Goal: Information Seeking & Learning: Learn about a topic

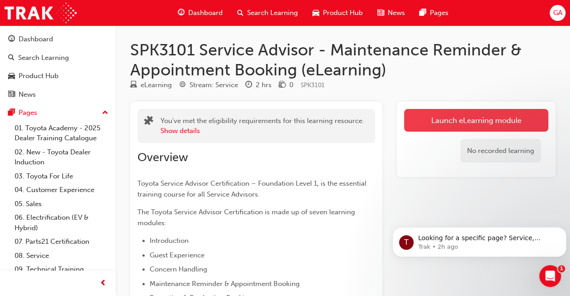
click at [446, 122] on link "Launch eLearning module" at bounding box center [476, 120] width 144 height 23
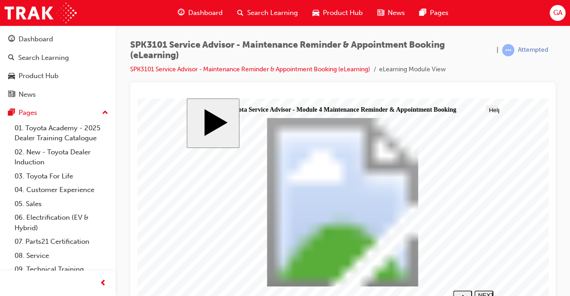
click at [481, 292] on div "NEXT" at bounding box center [484, 298] width 12 height 14
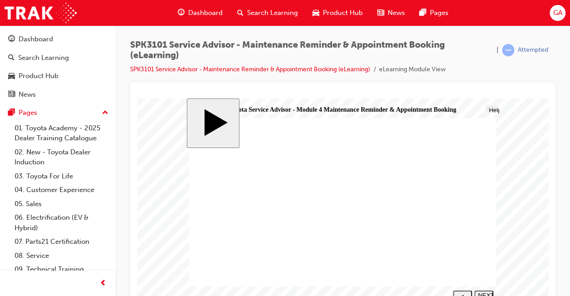
click at [481, 292] on div "NEXT" at bounding box center [484, 298] width 12 height 14
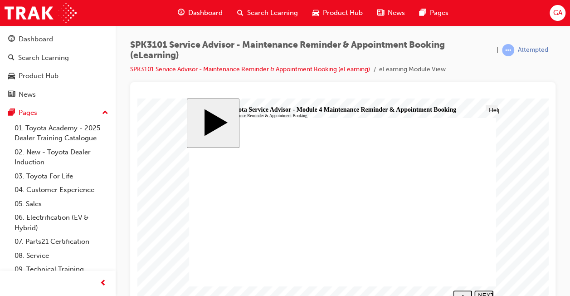
click at [484, 292] on div "NEXT" at bounding box center [484, 298] width 12 height 14
click at [489, 292] on div "NEXT" at bounding box center [484, 298] width 12 height 14
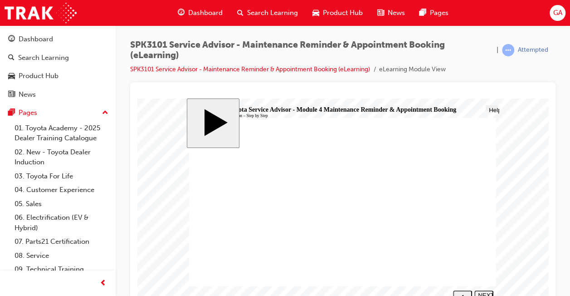
click at [484, 292] on nav "SUBMIT NEXT PREV" at bounding box center [471, 293] width 43 height 12
click at [480, 290] on button "NEXT" at bounding box center [483, 294] width 19 height 8
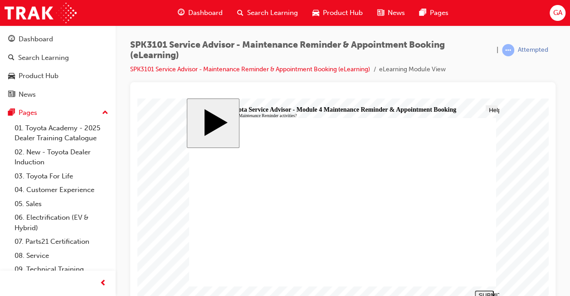
radio input "true"
click at [481, 291] on button "SUBMIT" at bounding box center [484, 294] width 19 height 8
radio input "true"
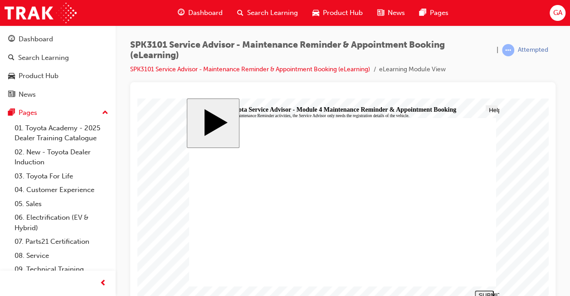
click at [483, 292] on div "SUBMIT" at bounding box center [484, 294] width 12 height 7
radio input "true"
click at [486, 292] on div "SUBMIT" at bounding box center [484, 294] width 12 height 7
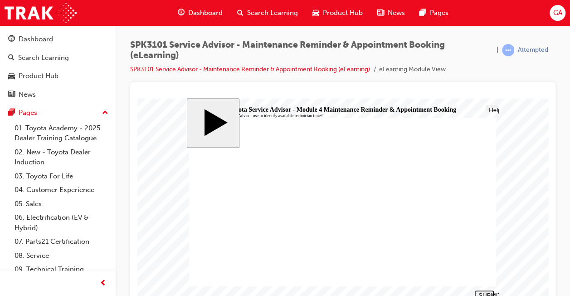
radio input "true"
click at [482, 292] on div "SUBMIT" at bounding box center [484, 294] width 12 height 7
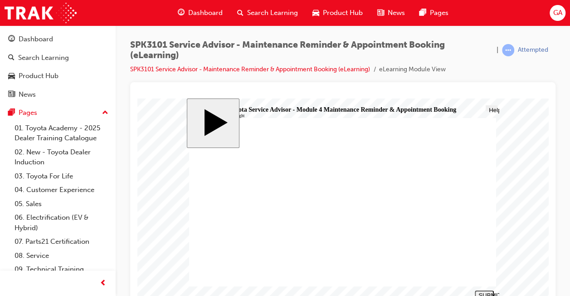
radio input "true"
click at [485, 292] on div "SUBMIT" at bounding box center [484, 294] width 12 height 7
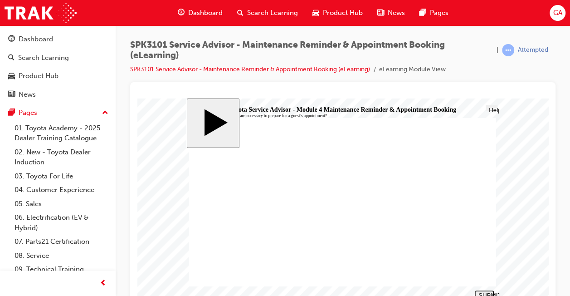
radio input "true"
click at [482, 293] on div "SUBMIT" at bounding box center [484, 294] width 12 height 7
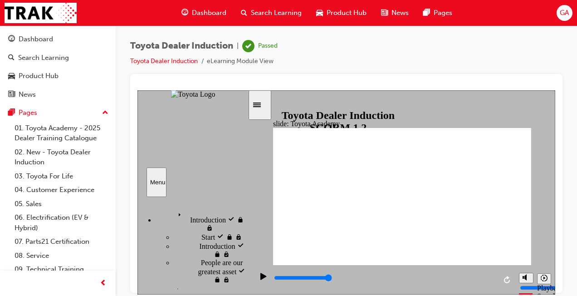
scroll to position [85, 0]
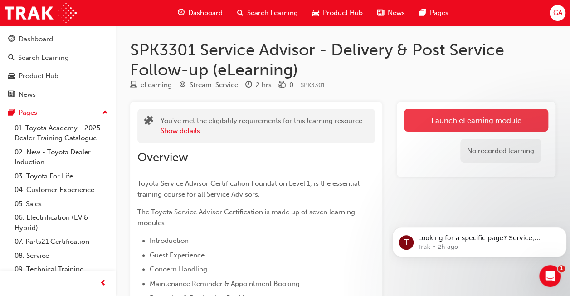
click at [464, 121] on link "Launch eLearning module" at bounding box center [476, 120] width 144 height 23
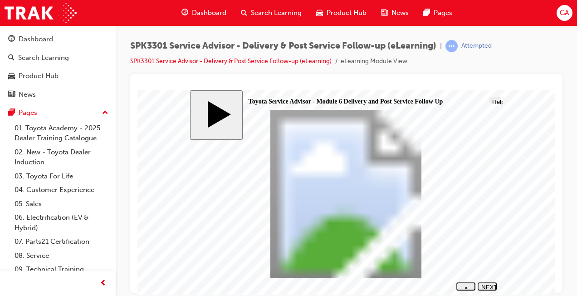
click at [485, 284] on div "NEXT" at bounding box center [487, 290] width 12 height 14
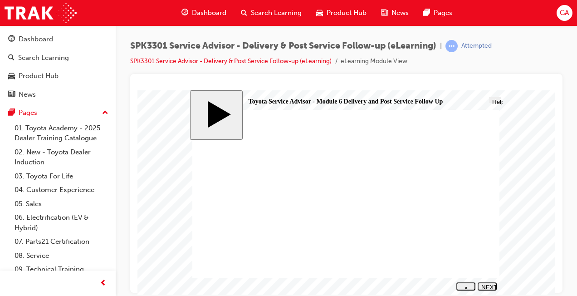
click at [485, 284] on div "NEXT" at bounding box center [487, 290] width 12 height 14
click at [485, 284] on nav "SUBMIT NEXT PREV" at bounding box center [474, 285] width 43 height 12
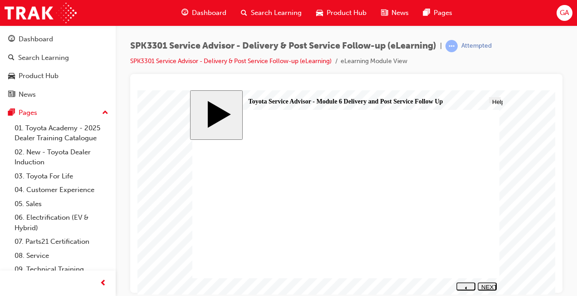
click at [485, 285] on div "NEXT" at bounding box center [487, 290] width 12 height 14
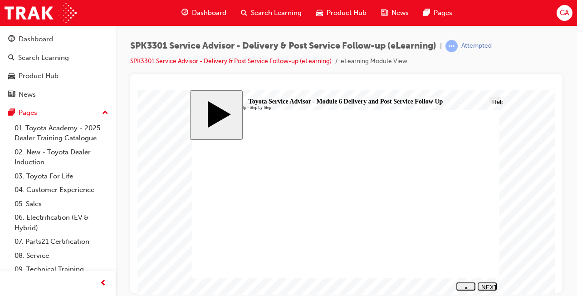
click at [490, 287] on div "NEXT" at bounding box center [487, 290] width 12 height 14
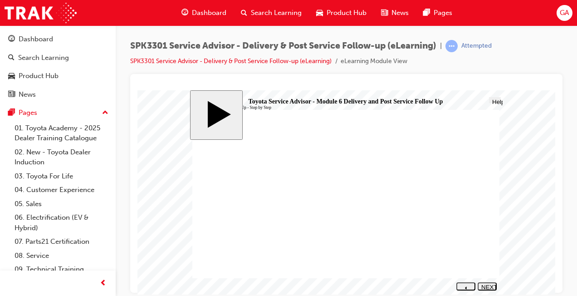
click at [487, 287] on div "NEXT" at bounding box center [487, 290] width 12 height 14
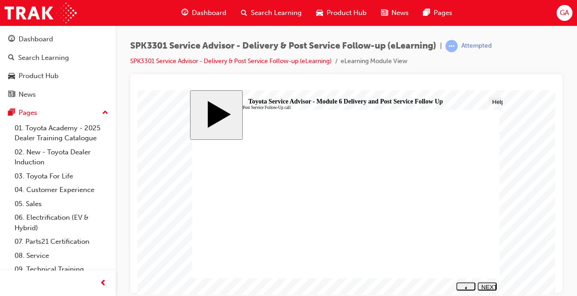
click at [488, 289] on button "NEXT" at bounding box center [486, 286] width 19 height 8
drag, startPoint x: 248, startPoint y: 207, endPoint x: 410, endPoint y: 243, distance: 165.9
drag, startPoint x: 277, startPoint y: 185, endPoint x: 434, endPoint y: 168, distance: 157.8
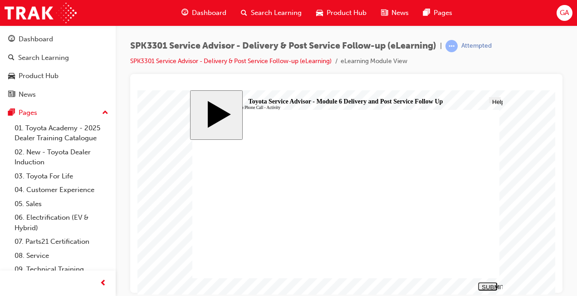
drag, startPoint x: 295, startPoint y: 197, endPoint x: 449, endPoint y: 164, distance: 157.2
drag, startPoint x: 252, startPoint y: 196, endPoint x: 405, endPoint y: 170, distance: 155.5
drag, startPoint x: 254, startPoint y: 220, endPoint x: 418, endPoint y: 167, distance: 172.5
drag, startPoint x: 266, startPoint y: 246, endPoint x: 430, endPoint y: 231, distance: 164.9
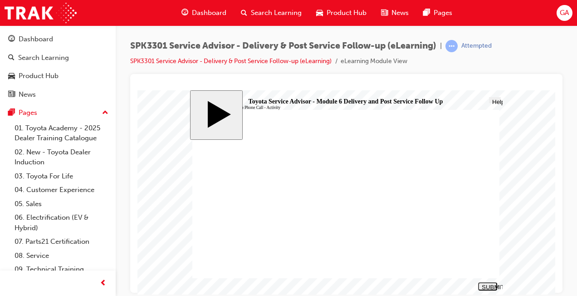
drag, startPoint x: 265, startPoint y: 233, endPoint x: 420, endPoint y: 173, distance: 166.5
drag, startPoint x: 277, startPoint y: 180, endPoint x: 433, endPoint y: 179, distance: 156.4
drag, startPoint x: 296, startPoint y: 196, endPoint x: 448, endPoint y: 202, distance: 152.0
drag, startPoint x: 257, startPoint y: 218, endPoint x: 422, endPoint y: 199, distance: 166.2
drag, startPoint x: 308, startPoint y: 195, endPoint x: 462, endPoint y: 218, distance: 155.7
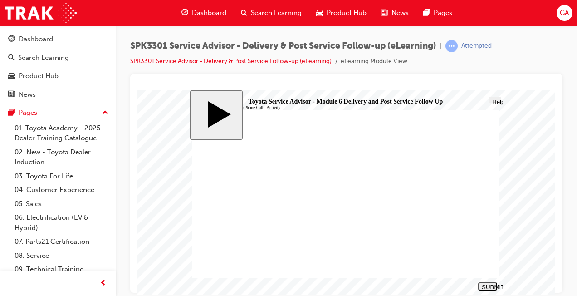
click at [489, 284] on div "SUBMIT" at bounding box center [488, 286] width 12 height 7
radio input "true"
click at [485, 285] on div "SUBMIT" at bounding box center [488, 286] width 12 height 7
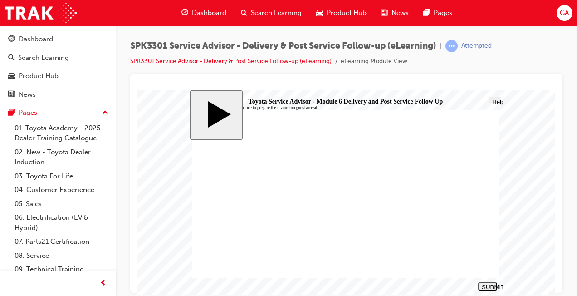
radio input "true"
click at [487, 289] on button "SUBMIT" at bounding box center [487, 286] width 19 height 8
radio input "true"
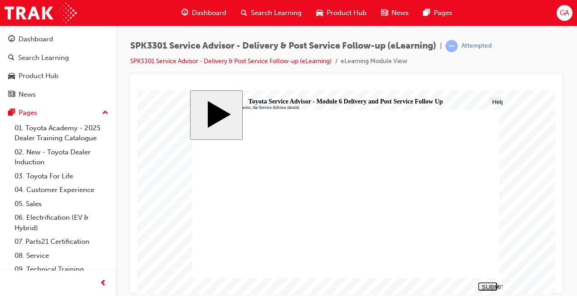
click at [483, 284] on div "SUBMIT" at bounding box center [488, 286] width 12 height 7
radio input "true"
click at [488, 289] on button "SUBMIT" at bounding box center [487, 286] width 19 height 8
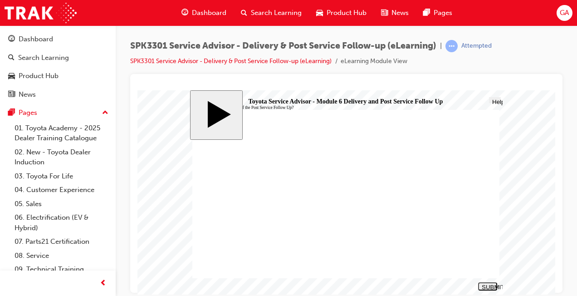
radio input "true"
click at [487, 287] on div "SUBMIT" at bounding box center [488, 286] width 12 height 7
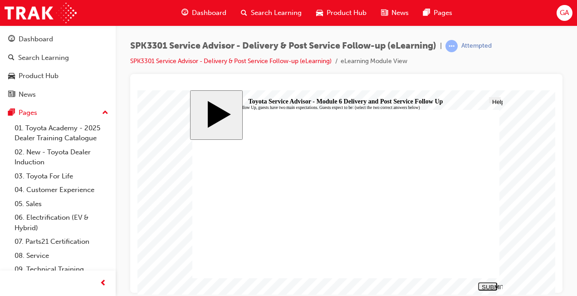
checkbox input "true"
click at [491, 285] on div "SUBMIT" at bounding box center [488, 286] width 12 height 7
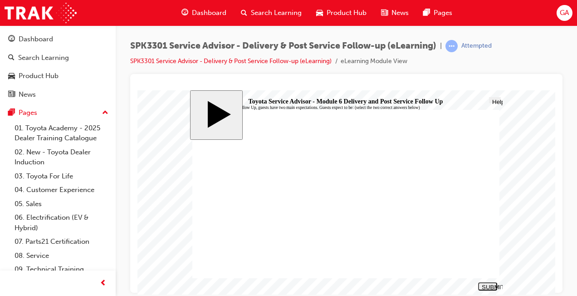
radio input "true"
click at [486, 285] on div "SUBMIT" at bounding box center [488, 286] width 12 height 7
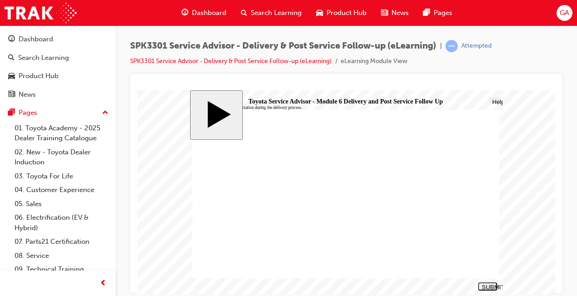
radio input "true"
click at [484, 284] on div "SUBMIT" at bounding box center [488, 286] width 12 height 7
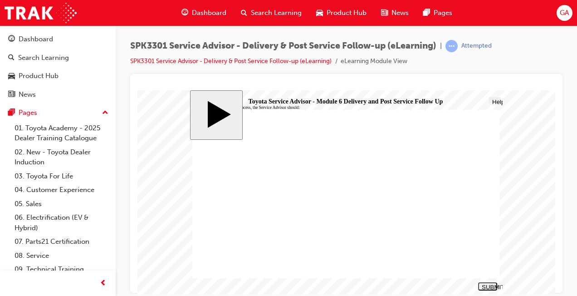
radio input "true"
click at [486, 284] on div "SUBMIT" at bounding box center [488, 286] width 12 height 7
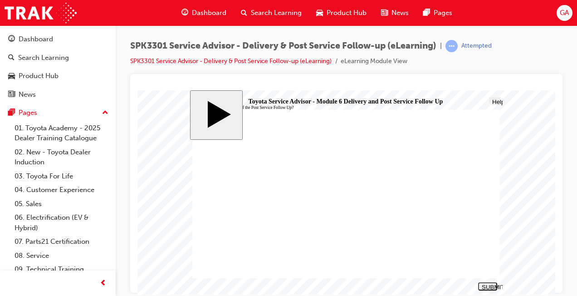
radio input "true"
click at [490, 289] on button "SUBMIT" at bounding box center [487, 286] width 19 height 8
radio input "true"
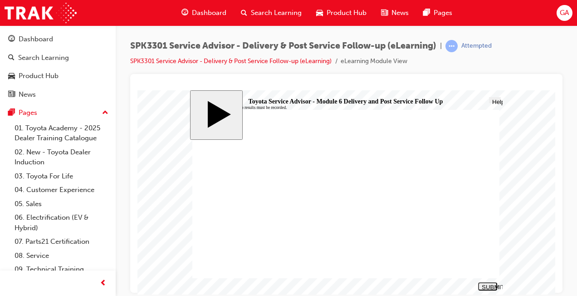
click at [492, 284] on div "SUBMIT" at bounding box center [488, 286] width 12 height 7
checkbox input "true"
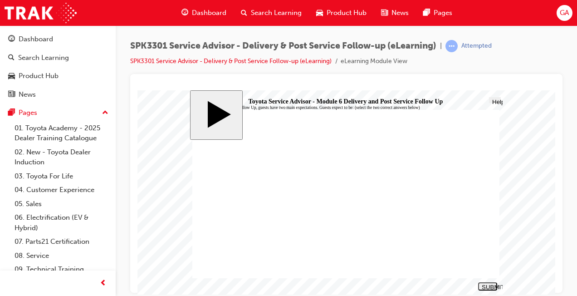
checkbox input "true"
click at [488, 283] on div "SUBMIT" at bounding box center [488, 286] width 12 height 7
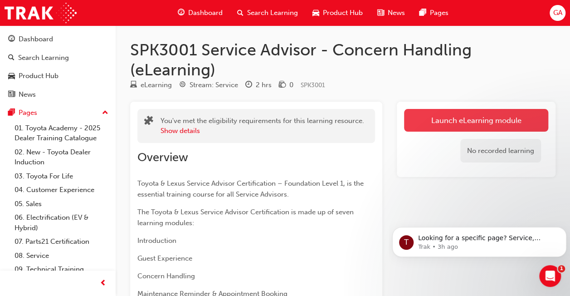
click at [460, 121] on link "Launch eLearning module" at bounding box center [476, 120] width 144 height 23
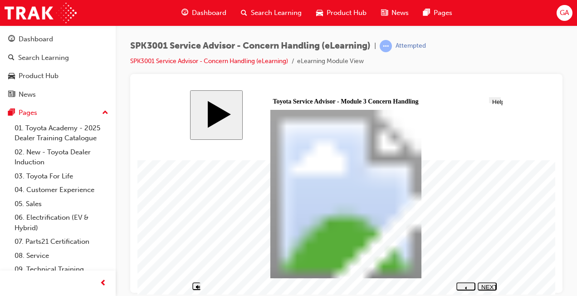
click at [484, 285] on div "NEXT" at bounding box center [487, 290] width 12 height 14
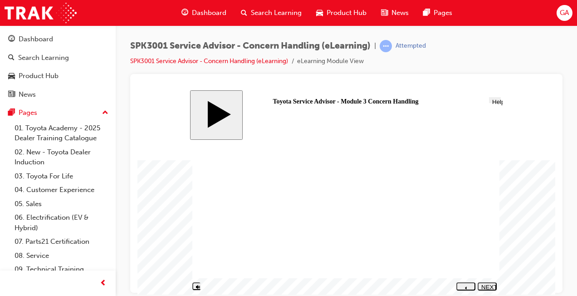
click at [484, 285] on div "NEXT" at bounding box center [487, 290] width 12 height 14
drag, startPoint x: 345, startPoint y: 240, endPoint x: 438, endPoint y: 158, distance: 124.0
drag, startPoint x: 352, startPoint y: 164, endPoint x: 439, endPoint y: 208, distance: 96.9
drag, startPoint x: 384, startPoint y: 203, endPoint x: 473, endPoint y: 248, distance: 99.8
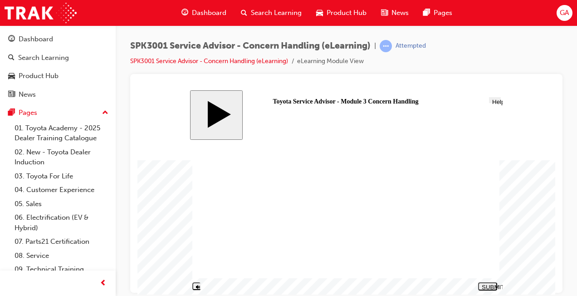
click at [486, 286] on div "NEXT" at bounding box center [487, 290] width 12 height 14
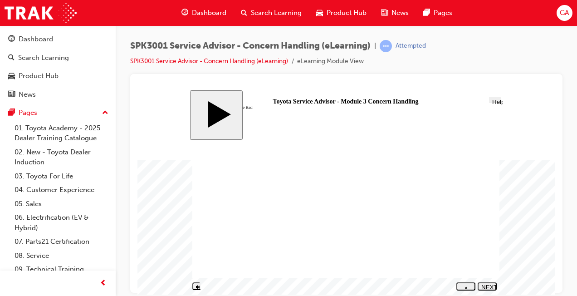
click at [485, 284] on div "NEXT" at bounding box center [487, 290] width 12 height 14
click at [485, 287] on div "NEXT" at bounding box center [487, 290] width 12 height 14
click at [486, 283] on div "NEXT" at bounding box center [487, 290] width 12 height 14
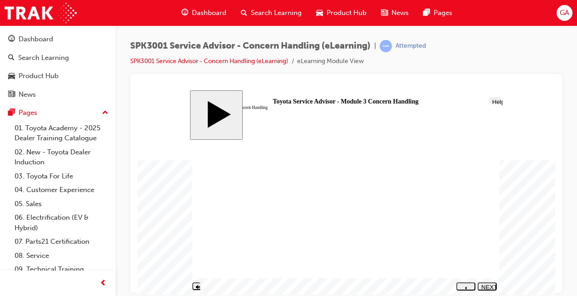
click at [488, 285] on div "NEXT" at bounding box center [487, 290] width 12 height 14
drag, startPoint x: 266, startPoint y: 251, endPoint x: 422, endPoint y: 173, distance: 174.4
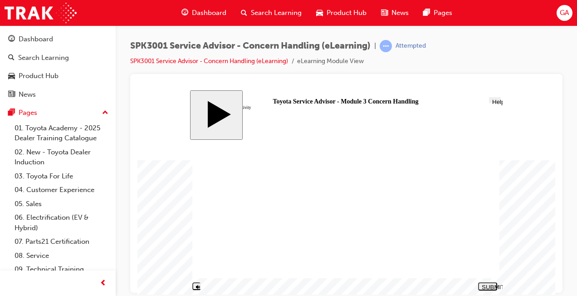
drag, startPoint x: 242, startPoint y: 228, endPoint x: 403, endPoint y: 154, distance: 176.7
drag, startPoint x: 282, startPoint y: 215, endPoint x: 438, endPoint y: 186, distance: 158.1
drag, startPoint x: 263, startPoint y: 240, endPoint x: 417, endPoint y: 200, distance: 159.6
drag, startPoint x: 244, startPoint y: 265, endPoint x: 402, endPoint y: 219, distance: 164.7
drag, startPoint x: 292, startPoint y: 193, endPoint x: 452, endPoint y: 236, distance: 165.4
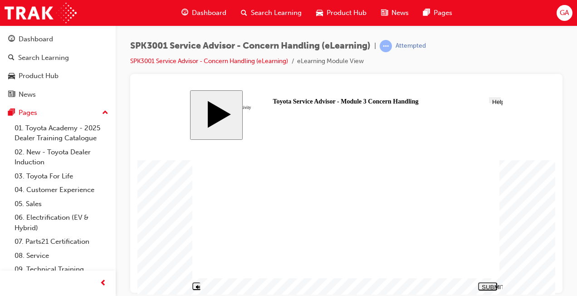
drag, startPoint x: 285, startPoint y: 201, endPoint x: 434, endPoint y: 231, distance: 152.6
drag, startPoint x: 314, startPoint y: 194, endPoint x: 477, endPoint y: 250, distance: 172.2
click at [489, 282] on button "SUBMIT" at bounding box center [487, 286] width 19 height 8
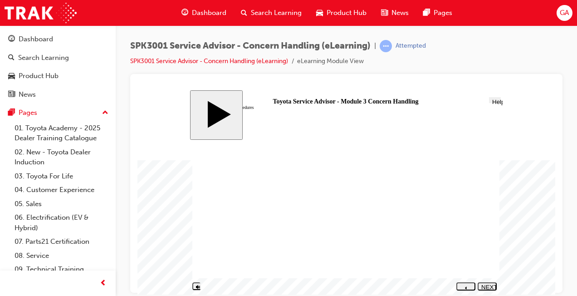
click at [490, 285] on div "NEXT" at bounding box center [487, 290] width 12 height 14
radio input "true"
click at [488, 287] on div "SUBMIT" at bounding box center [488, 286] width 12 height 7
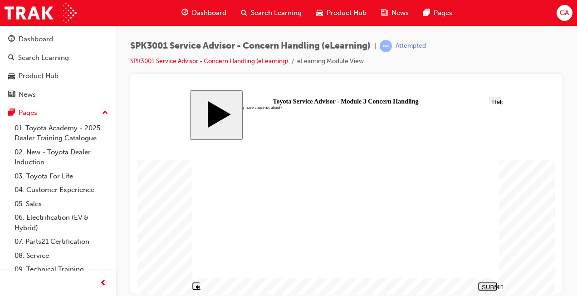
radio input "true"
click at [488, 287] on div "SUBMIT" at bounding box center [488, 286] width 12 height 7
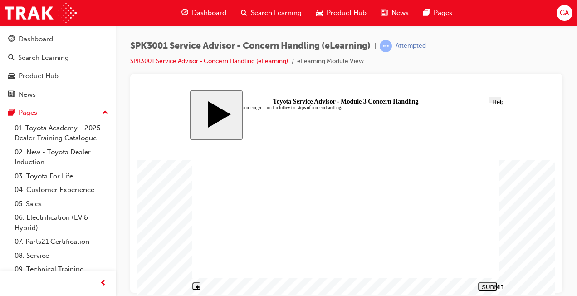
radio input "true"
click at [483, 290] on button "SUBMIT" at bounding box center [487, 286] width 19 height 8
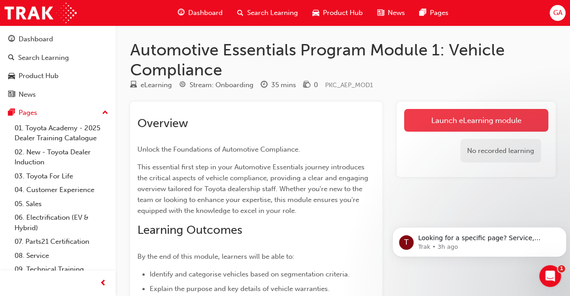
click at [446, 123] on link "Launch eLearning module" at bounding box center [476, 120] width 144 height 23
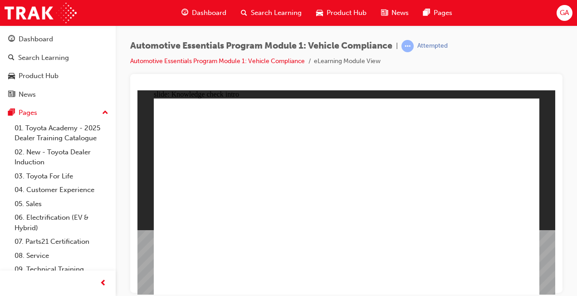
radio input "true"
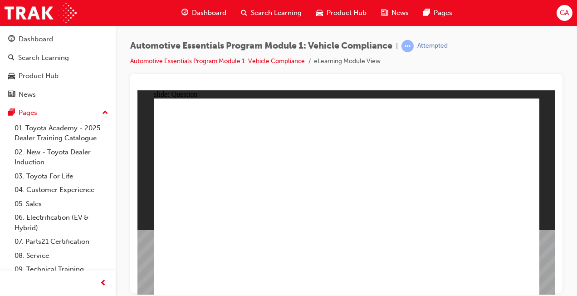
radio input "true"
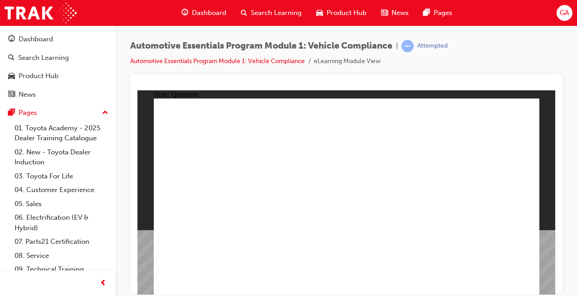
radio input "true"
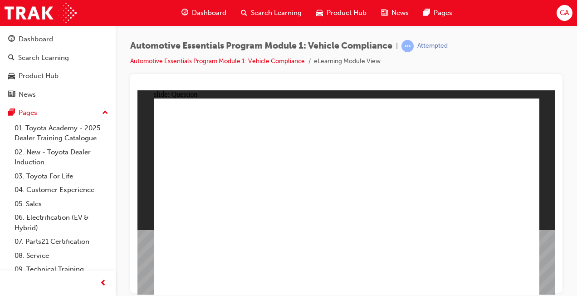
radio input "true"
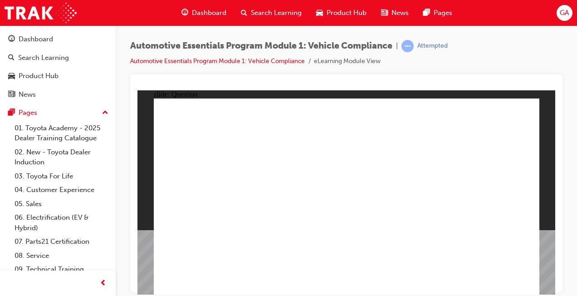
radio input "true"
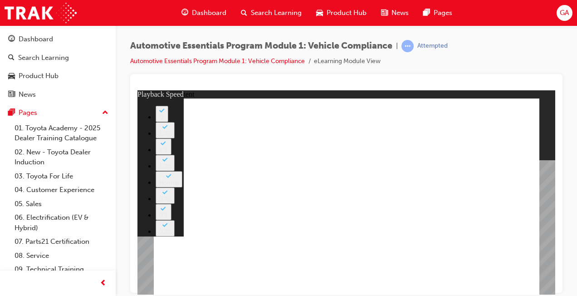
drag, startPoint x: 329, startPoint y: 155, endPoint x: 378, endPoint y: 167, distance: 50.5
type input "43"
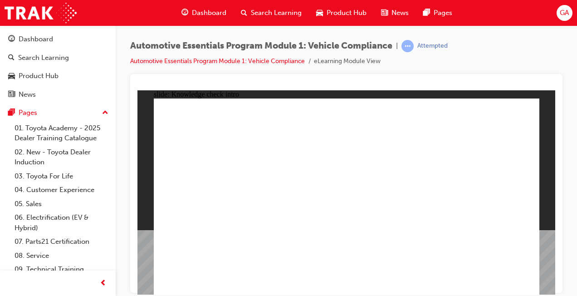
radio input "true"
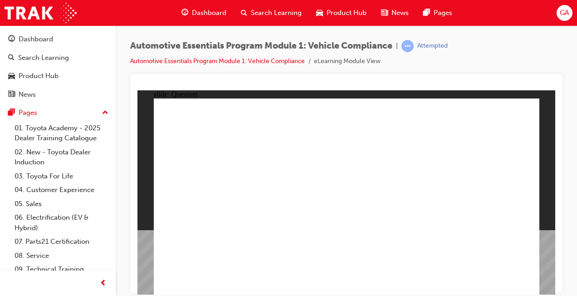
radio input "true"
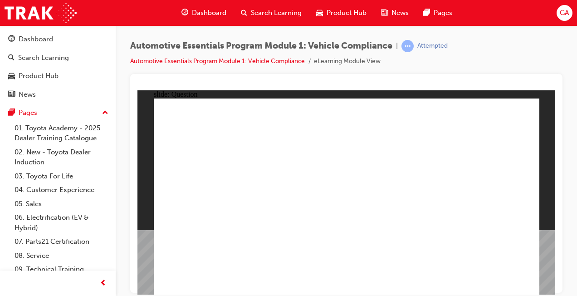
radio input "true"
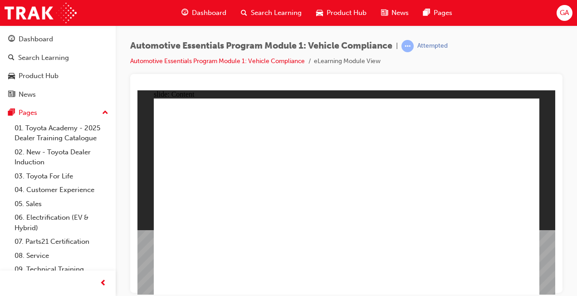
drag, startPoint x: 218, startPoint y: 266, endPoint x: 226, endPoint y: 232, distance: 35.0
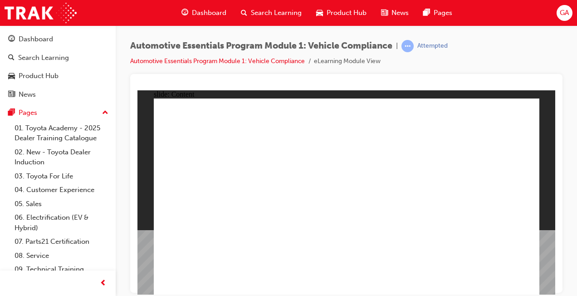
drag, startPoint x: 493, startPoint y: 200, endPoint x: 423, endPoint y: 229, distance: 76.3
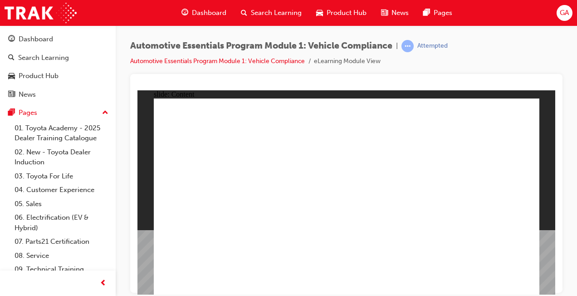
radio input "true"
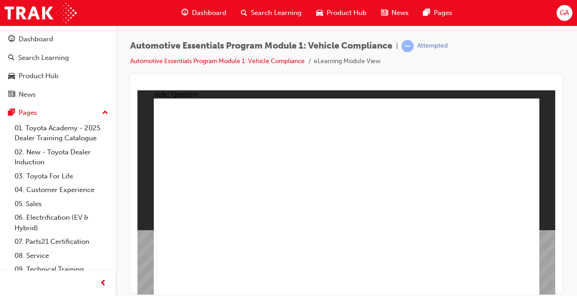
radio input "true"
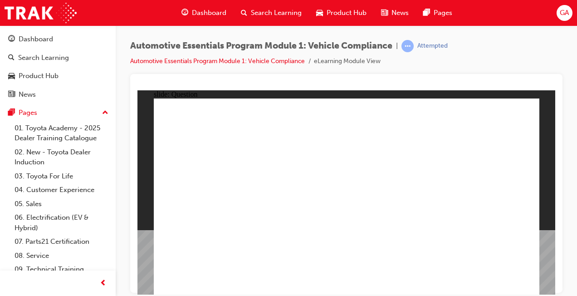
radio input "true"
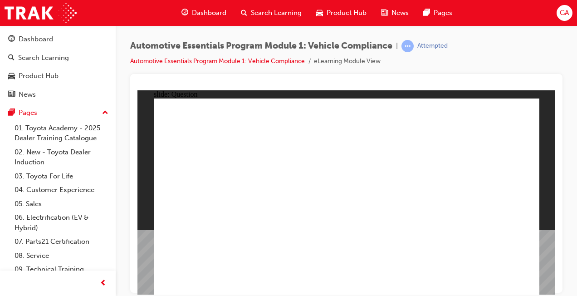
radio input "true"
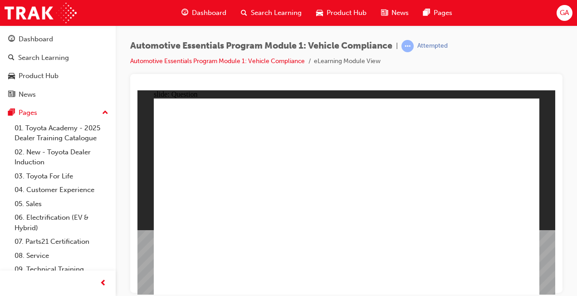
radio input "true"
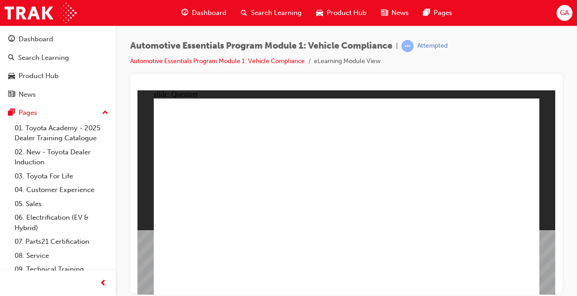
radio input "true"
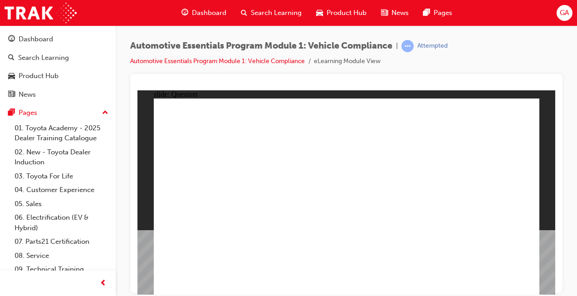
radio input "true"
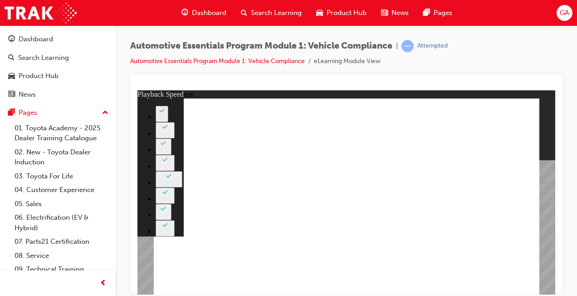
type input "35"
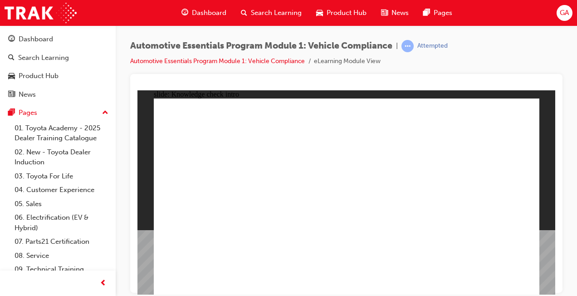
radio input "true"
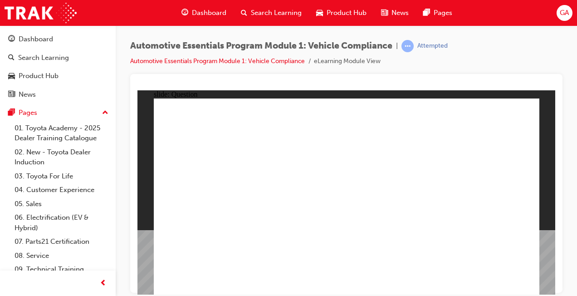
radio input "true"
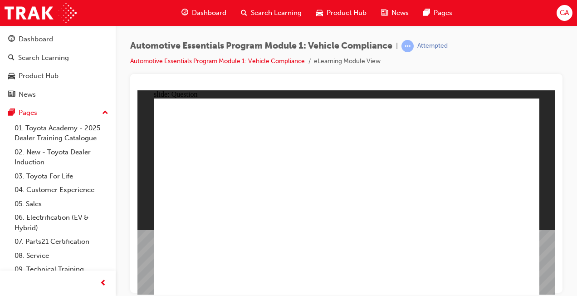
radio input "true"
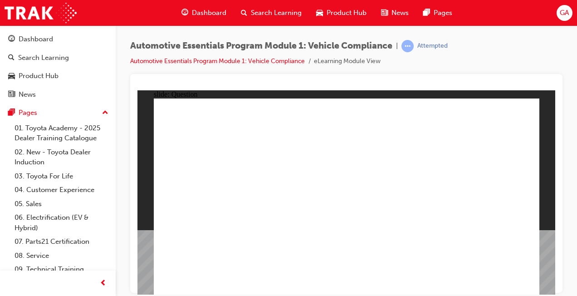
radio input "true"
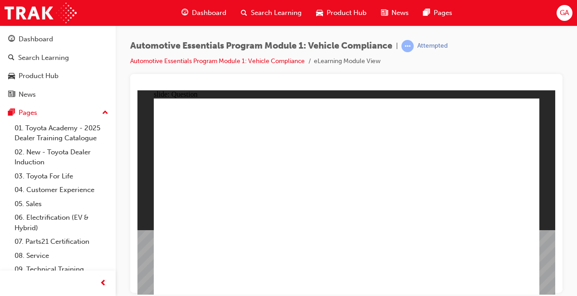
radio input "true"
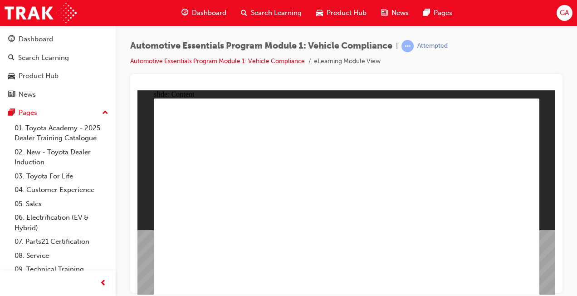
radio input "true"
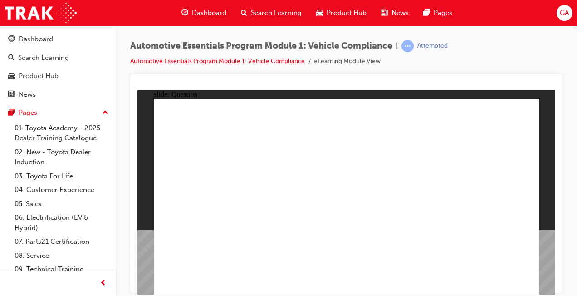
radio input "true"
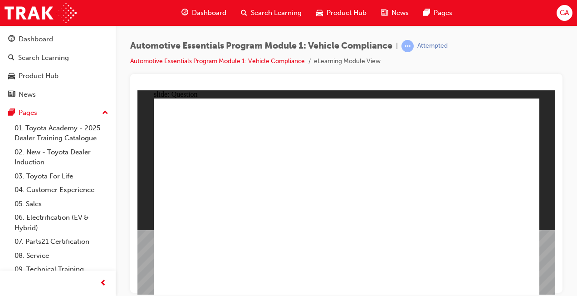
radio input "true"
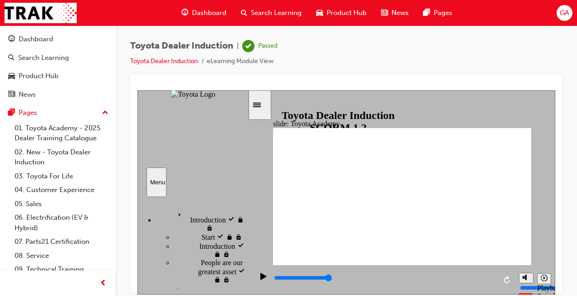
scroll to position [85, 0]
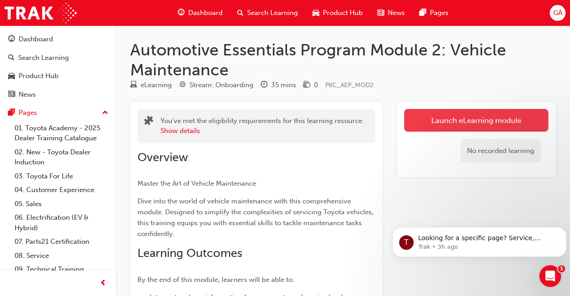
click at [469, 114] on link "Launch eLearning module" at bounding box center [476, 120] width 144 height 23
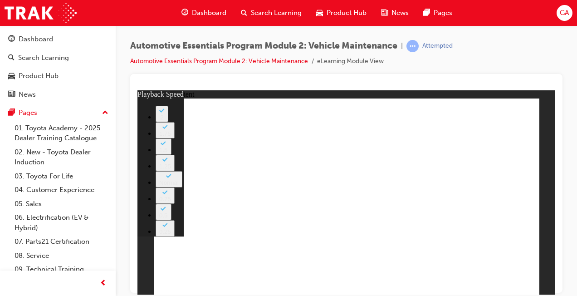
type input "33"
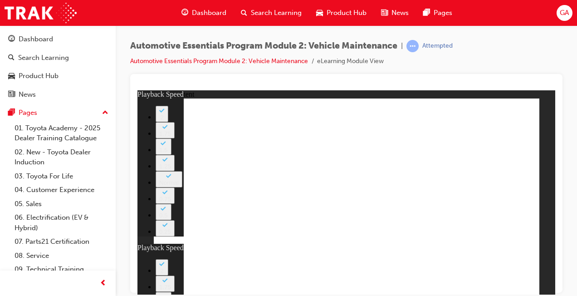
type input "1"
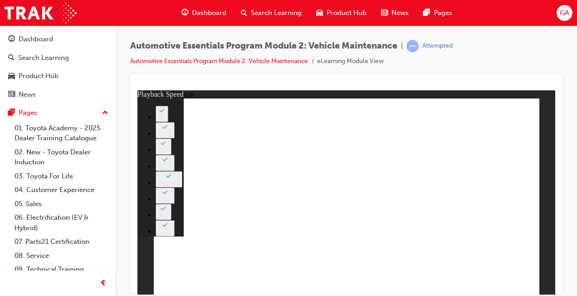
drag, startPoint x: 388, startPoint y: 245, endPoint x: 377, endPoint y: 245, distance: 11.3
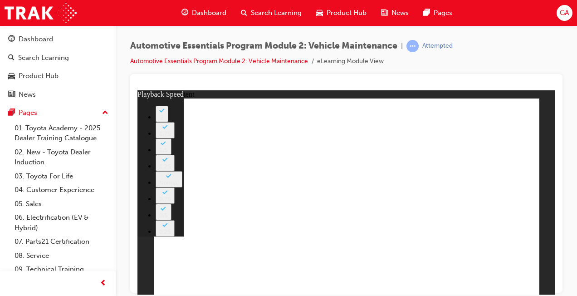
type input "7"
type input "0"
type input "7"
type input "0"
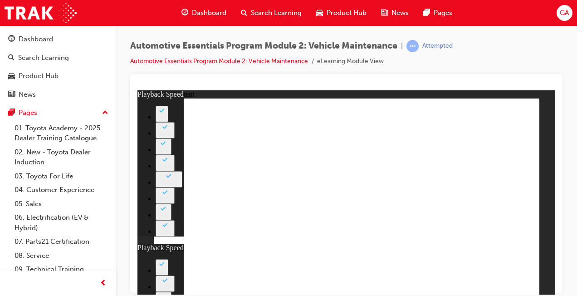
type input "7"
type input "1"
type input "8"
type input "1"
type input "8"
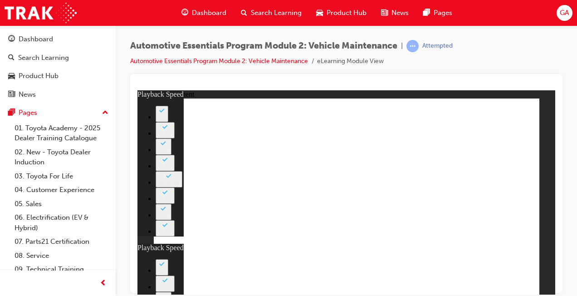
type input "1"
type input "8"
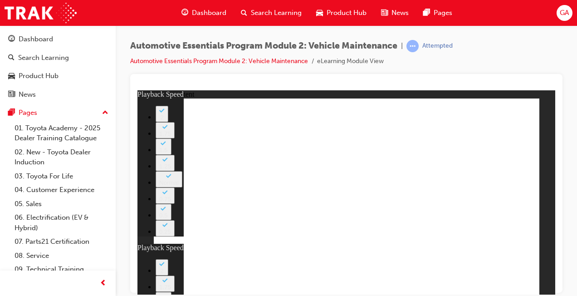
type input "23"
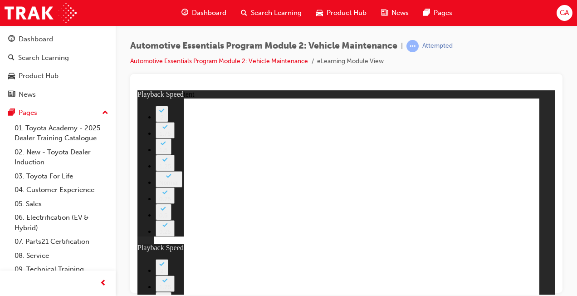
type input "8"
type input "23"
type input "10"
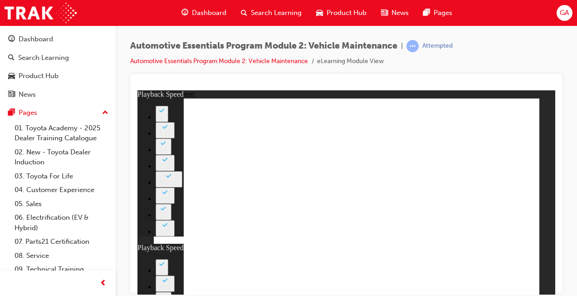
type input "8"
type input "23"
type input "10"
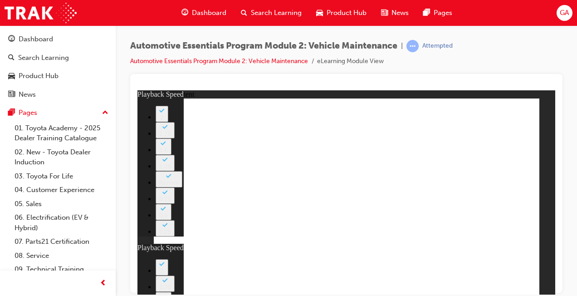
type input "46"
type input "8"
type input "23"
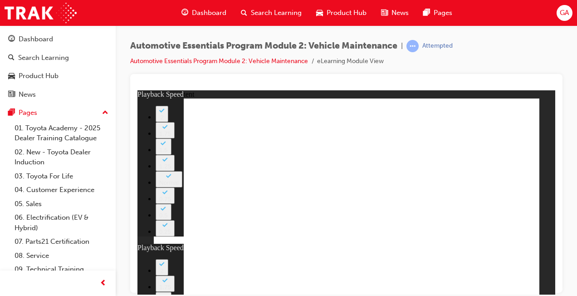
type input "10"
type input "13"
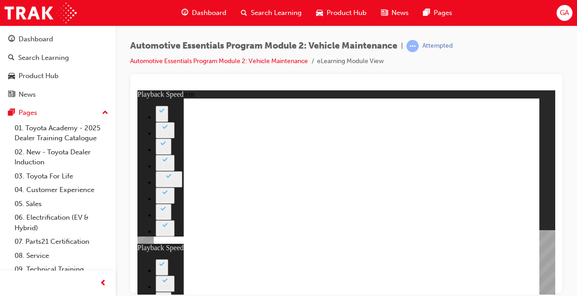
type input "8"
type input "23"
type input "10"
type input "46"
type input "13"
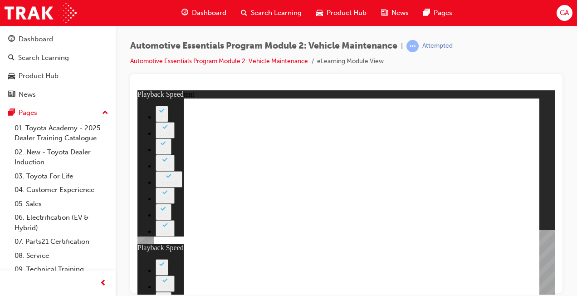
type input "8"
type input "23"
type input "10"
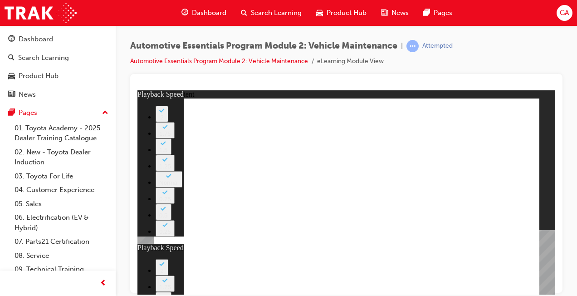
type input "46"
type input "13"
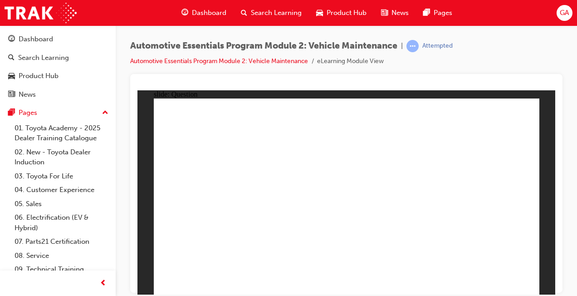
radio input "true"
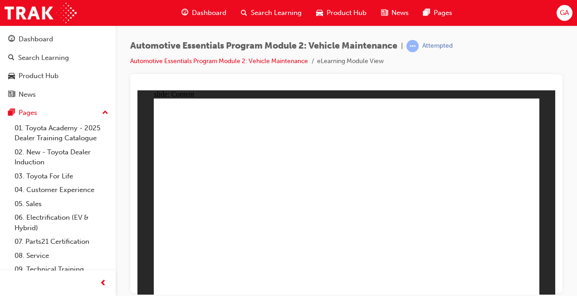
click at [543, 104] on div "slide: Content Rectangle 1 close_white.png Rectangle 1 Radial • The letter R st…" at bounding box center [346, 192] width 418 height 204
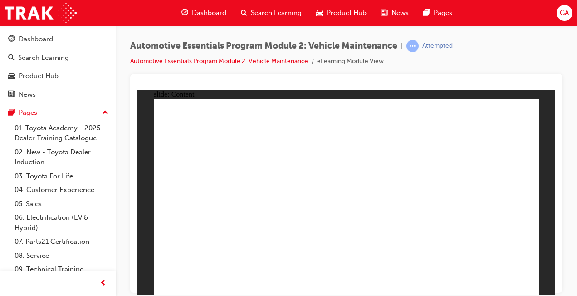
radio input "true"
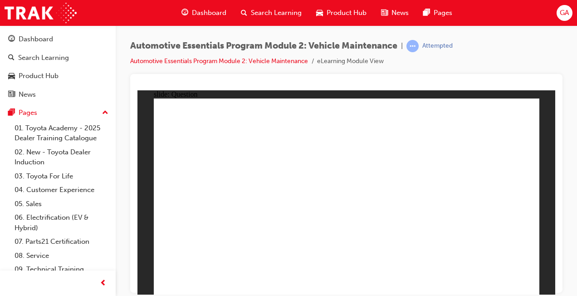
radio input "true"
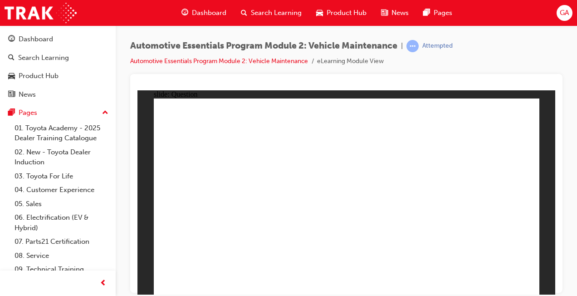
radio input "true"
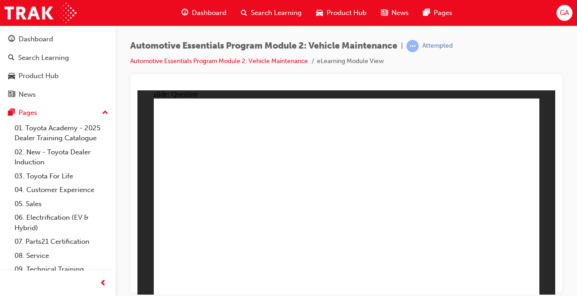
radio input "true"
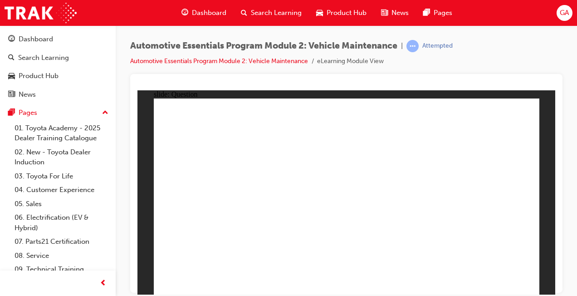
radio input "true"
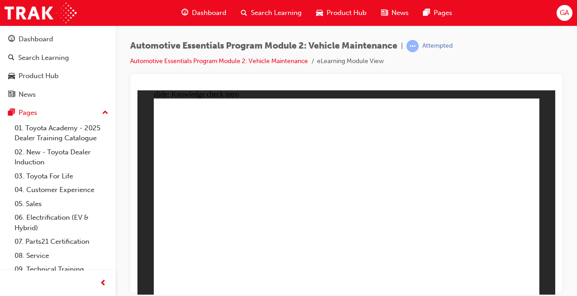
radio input "true"
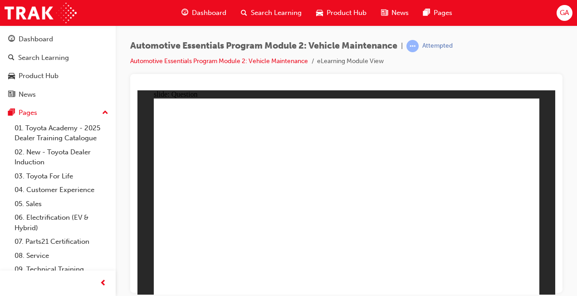
radio input "true"
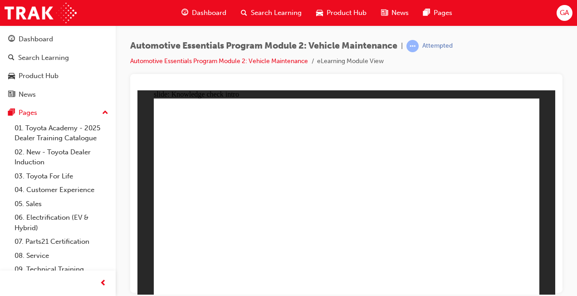
radio input "true"
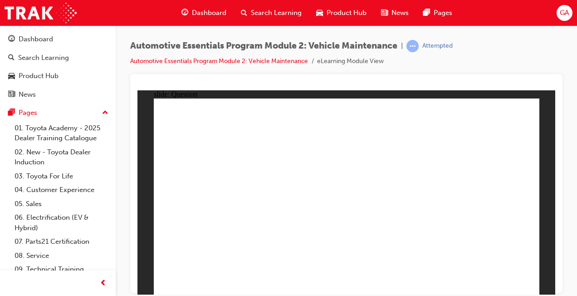
radio input "true"
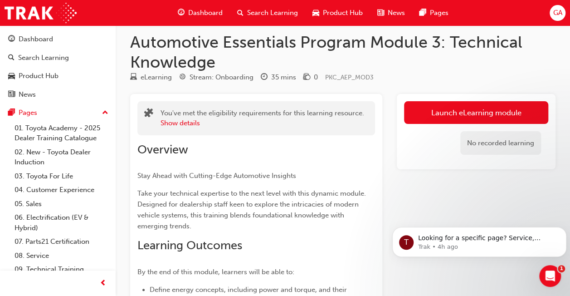
scroll to position [9, 0]
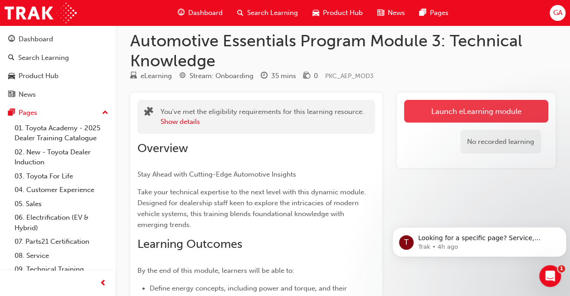
click at [524, 105] on link "Launch eLearning module" at bounding box center [476, 111] width 144 height 23
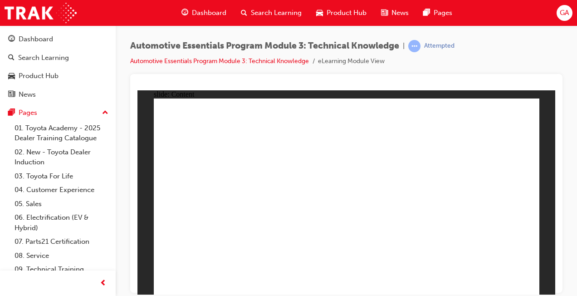
radio input "true"
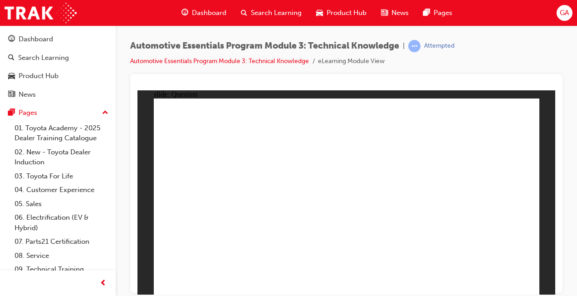
radio input "true"
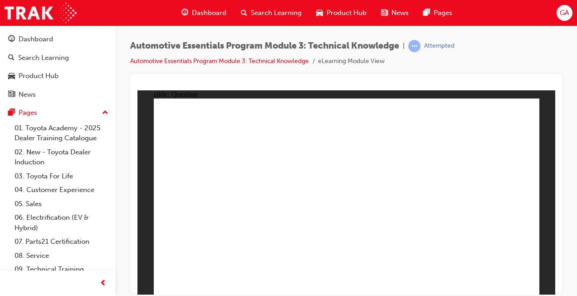
radio input "true"
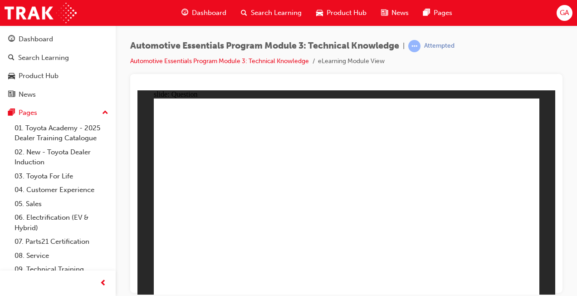
radio input "true"
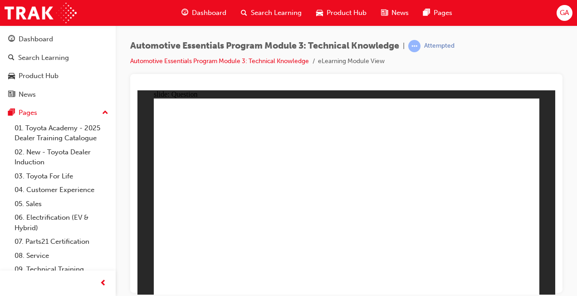
radio input "true"
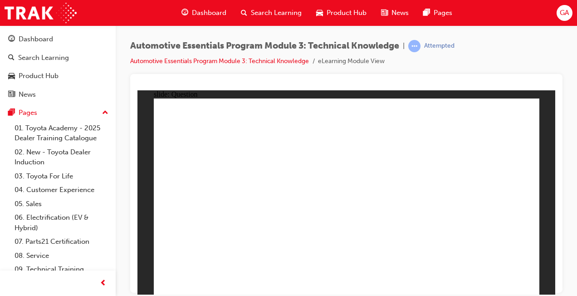
radio input "true"
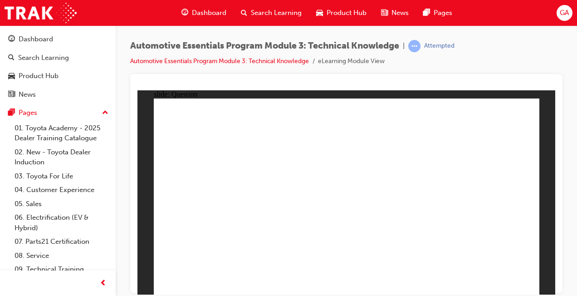
radio input "true"
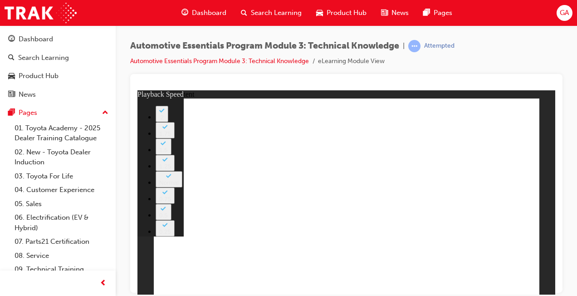
type input "227"
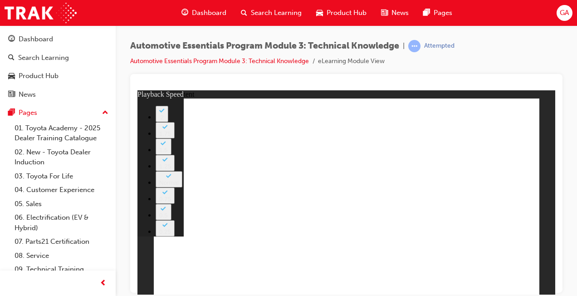
type input "7"
type input "11"
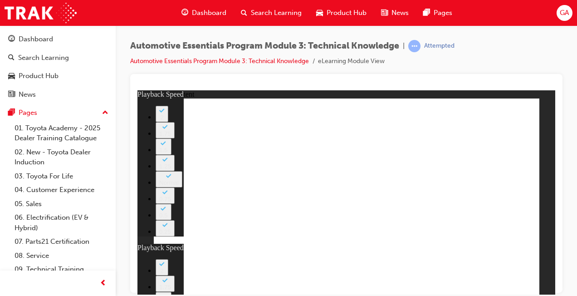
drag, startPoint x: 475, startPoint y: 217, endPoint x: 492, endPoint y: 216, distance: 17.7
type input "20"
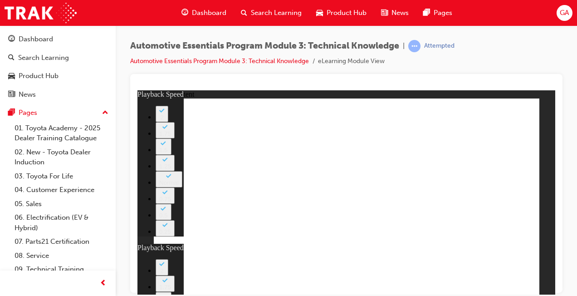
drag, startPoint x: 418, startPoint y: 211, endPoint x: 243, endPoint y: 235, distance: 176.7
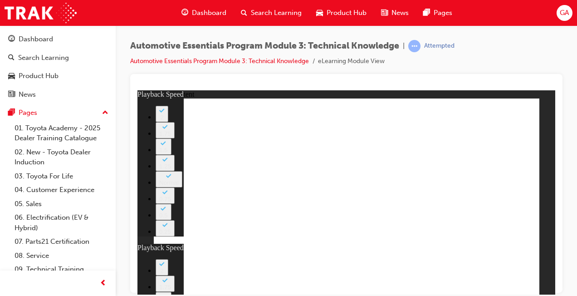
type input "1"
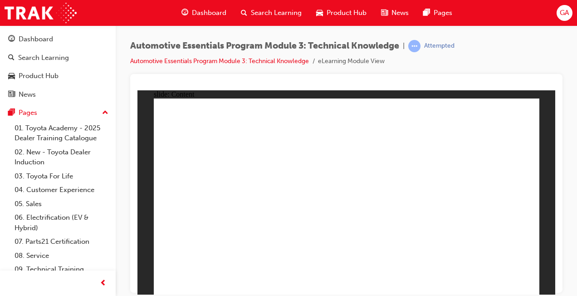
drag, startPoint x: 472, startPoint y: 139, endPoint x: 506, endPoint y: 113, distance: 43.0
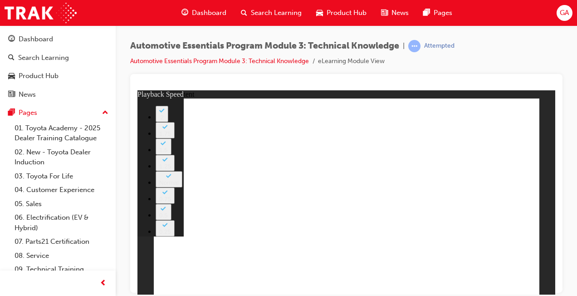
type input "18"
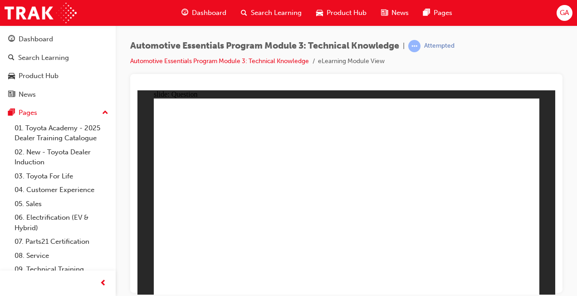
radio input "true"
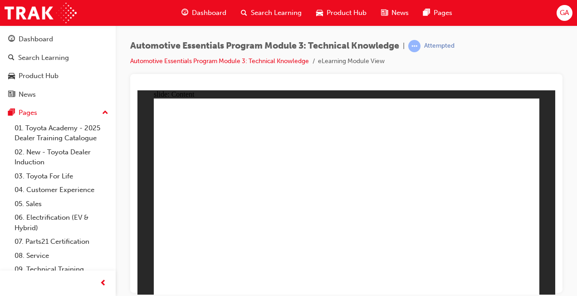
drag, startPoint x: 483, startPoint y: 235, endPoint x: 500, endPoint y: 277, distance: 45.0
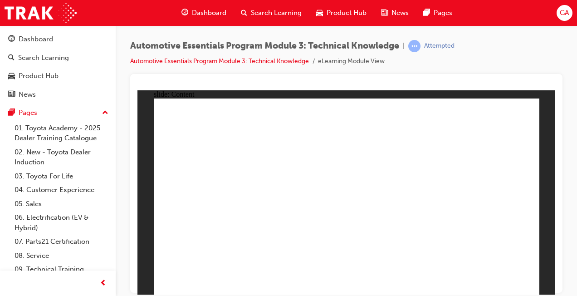
radio input "true"
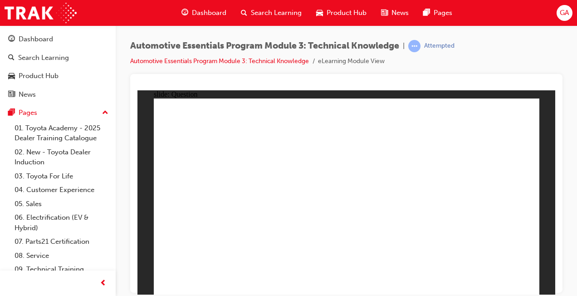
radio input "true"
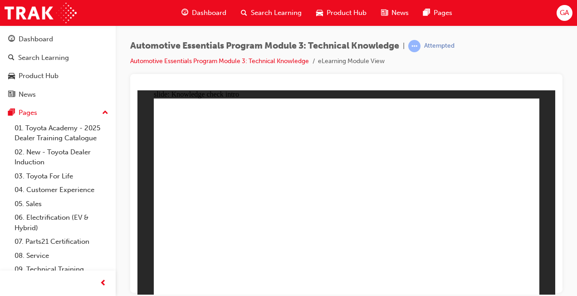
radio input "true"
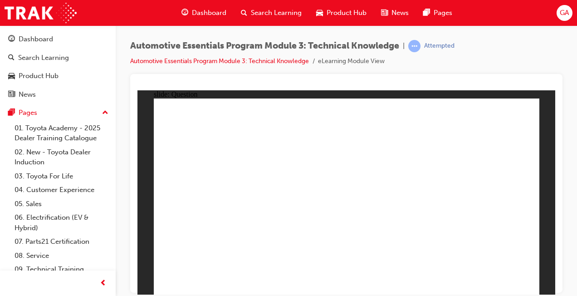
radio input "true"
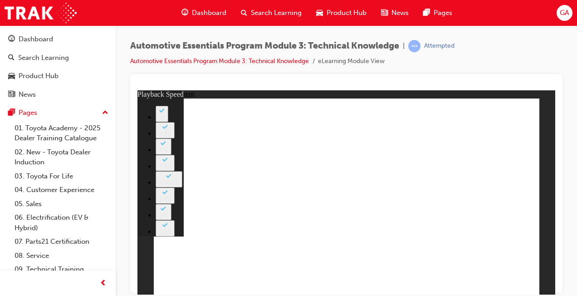
type input "6"
type input "0"
type input "6"
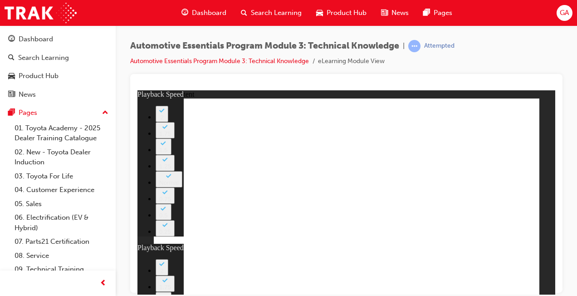
type input "6"
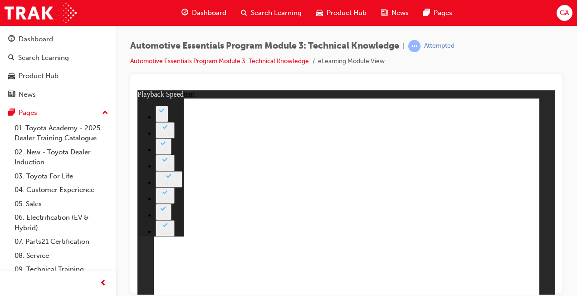
type input "1"
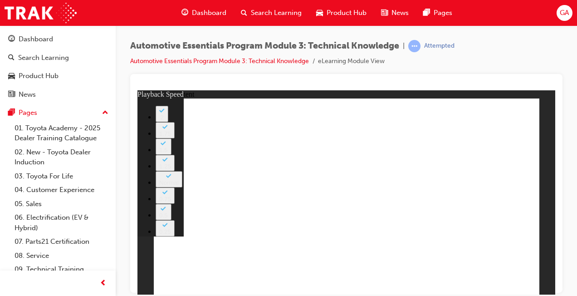
type input "2"
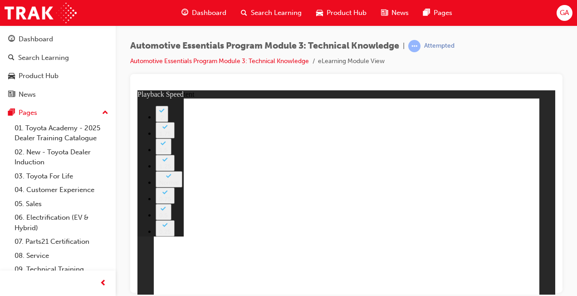
type input "7"
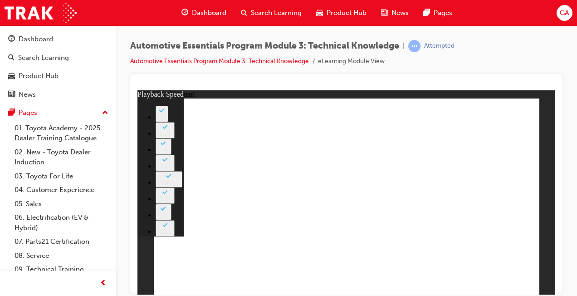
type input "4"
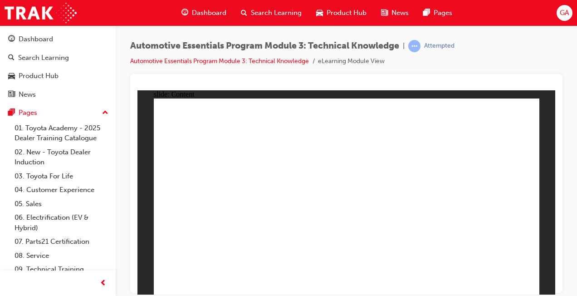
radio input "true"
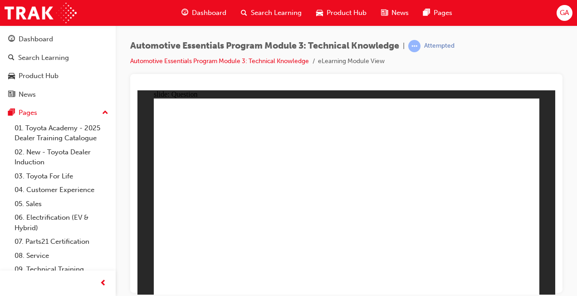
radio input "true"
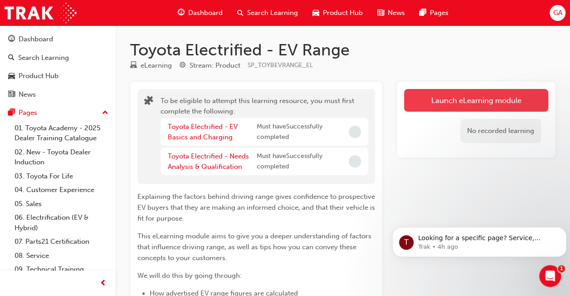
click at [499, 94] on button "Launch eLearning module" at bounding box center [476, 100] width 144 height 23
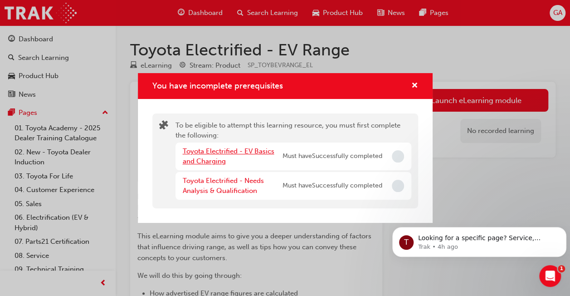
click at [236, 147] on link "Toyota Electrified - EV Basics and Charging" at bounding box center [229, 156] width 92 height 19
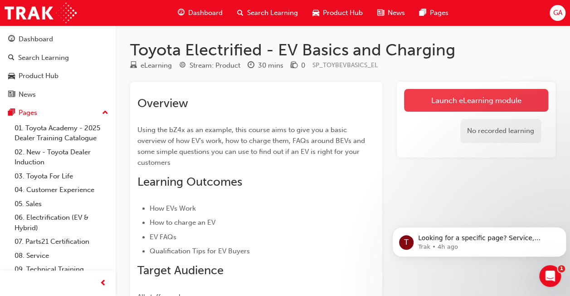
click at [472, 101] on link "Launch eLearning module" at bounding box center [476, 100] width 144 height 23
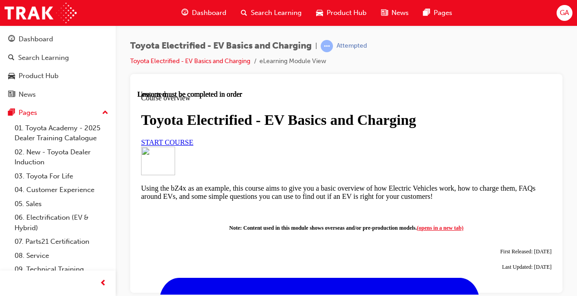
click at [193, 146] on span "START COURSE" at bounding box center [167, 142] width 52 height 8
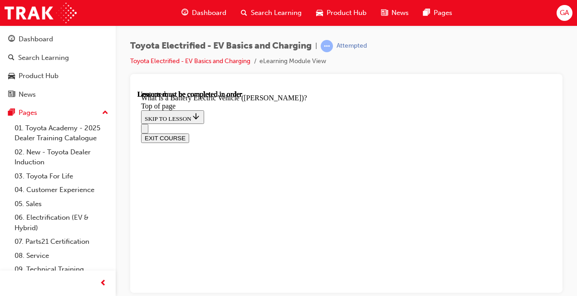
scroll to position [28, 0]
click at [566, 210] on div "Toyota Electrified - EV Basics and Charging | Attempted Toyota Electrified - EV…" at bounding box center [346, 149] width 461 height 248
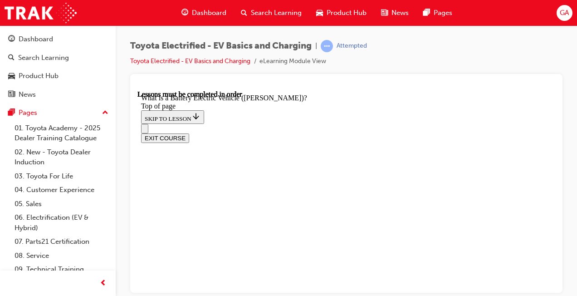
scroll to position [724, 0]
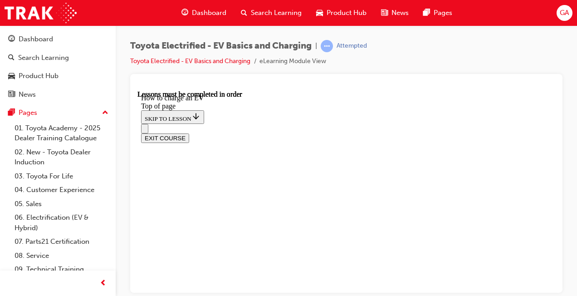
drag, startPoint x: 271, startPoint y: 212, endPoint x: 275, endPoint y: 234, distance: 23.0
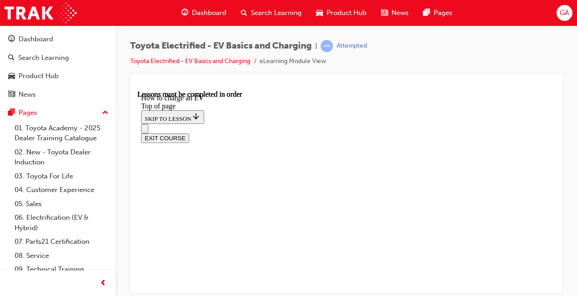
copy p "plugged into a"
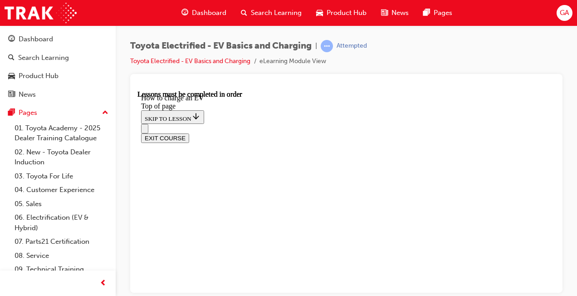
click at [560, 245] on div at bounding box center [346, 183] width 432 height 219
click at [569, 238] on div "Toyota Electrified - EV Basics and Charging | Attempted Toyota Electrified - EV…" at bounding box center [346, 149] width 461 height 248
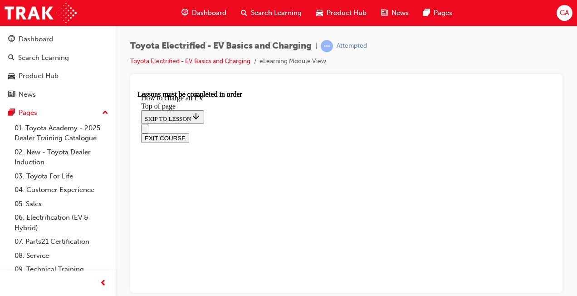
click at [447, 77] on div at bounding box center [346, 183] width 432 height 219
click at [566, 206] on div "Toyota Electrified - EV Basics and Charging | Attempted Toyota Electrified - EV…" at bounding box center [346, 149] width 461 height 248
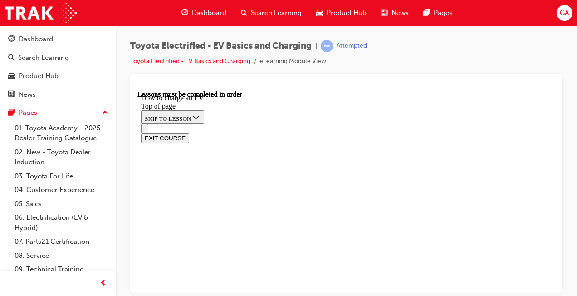
scroll to position [5345, 0]
click at [551, 133] on div "EXIT COURSE" at bounding box center [346, 138] width 410 height 10
click at [550, 133] on div "EXIT COURSE" at bounding box center [346, 138] width 410 height 10
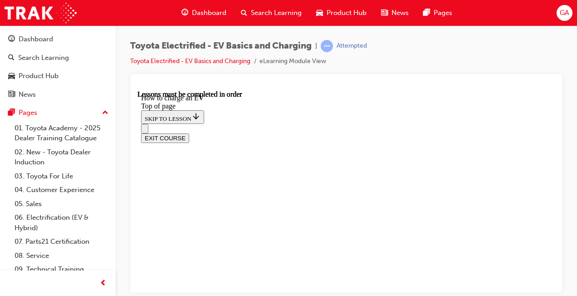
click at [550, 133] on div "EXIT COURSE" at bounding box center [346, 138] width 410 height 10
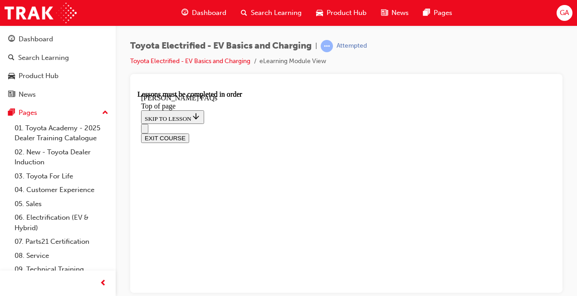
scroll to position [354, 0]
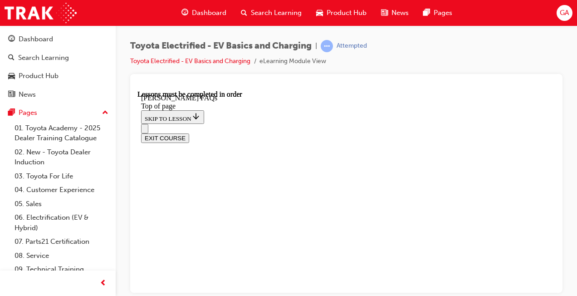
drag, startPoint x: 550, startPoint y: 231, endPoint x: 692, endPoint y: 344, distance: 181.8
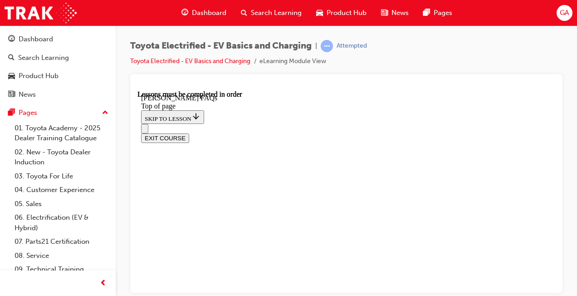
scroll to position [922, 0]
drag, startPoint x: 558, startPoint y: 221, endPoint x: 558, endPoint y: 229, distance: 7.3
click at [558, 229] on div at bounding box center [346, 183] width 432 height 219
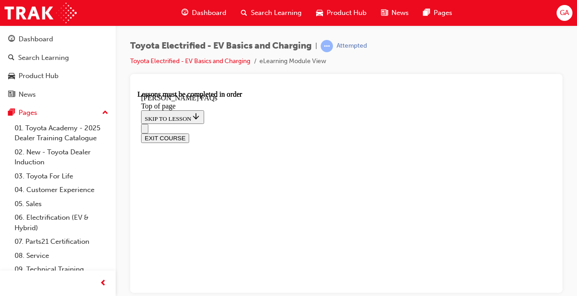
drag, startPoint x: 552, startPoint y: 254, endPoint x: 695, endPoint y: 371, distance: 184.3
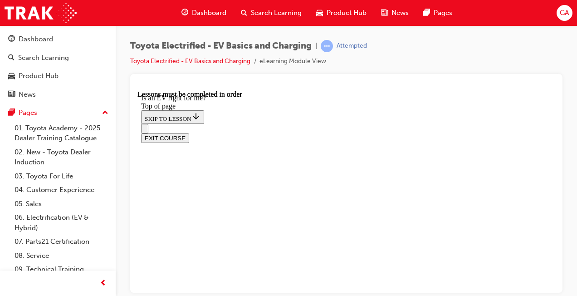
click at [332, 295] on div "Toyota Electrified - EV Basics and Charging | Attempted Toyota Electrified - EV…" at bounding box center [288, 148] width 577 height 296
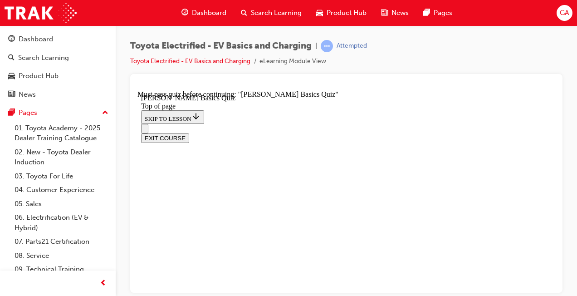
drag, startPoint x: 551, startPoint y: 156, endPoint x: 700, endPoint y: 294, distance: 202.4
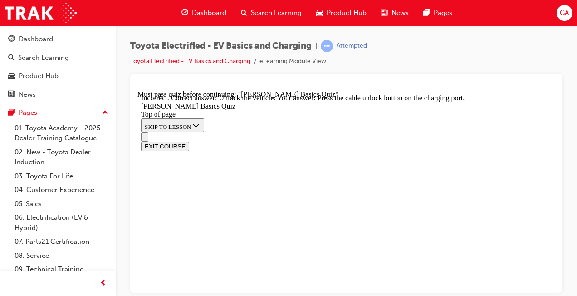
drag, startPoint x: 557, startPoint y: 176, endPoint x: 557, endPoint y: 189, distance: 12.7
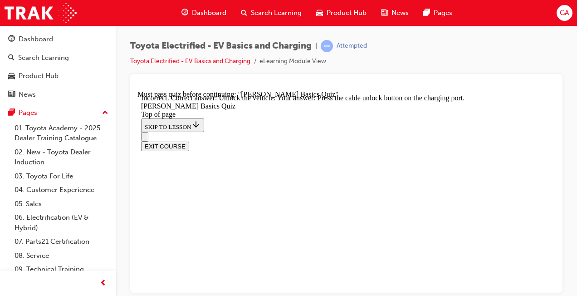
click at [557, 189] on div at bounding box center [346, 183] width 432 height 219
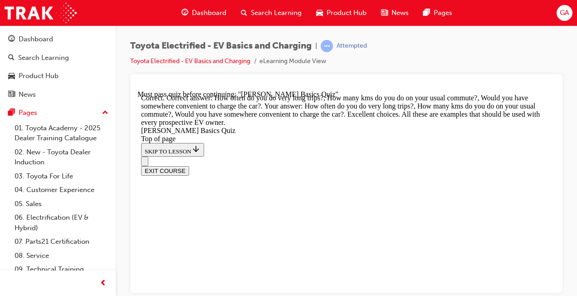
drag, startPoint x: 548, startPoint y: 211, endPoint x: 554, endPoint y: 258, distance: 48.0
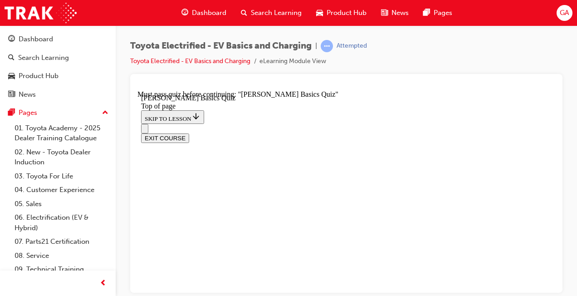
scroll to position [197, 0]
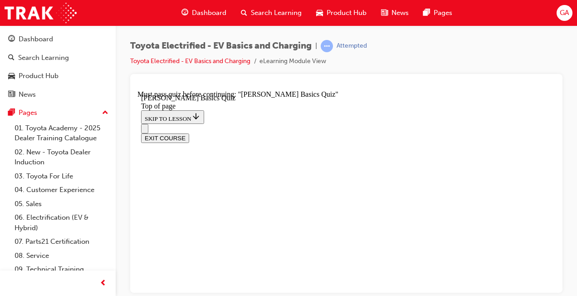
scroll to position [143, 0]
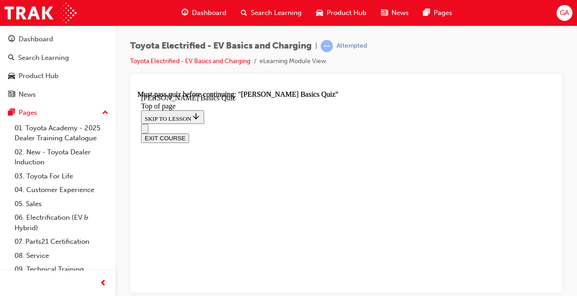
scroll to position [288, 0]
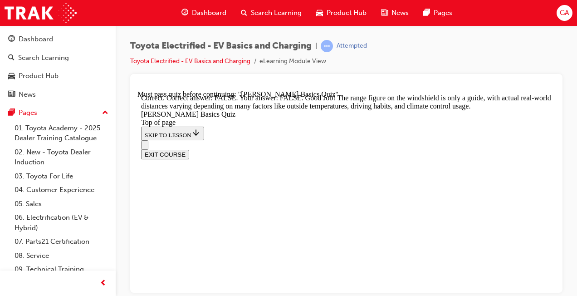
scroll to position [267, 0]
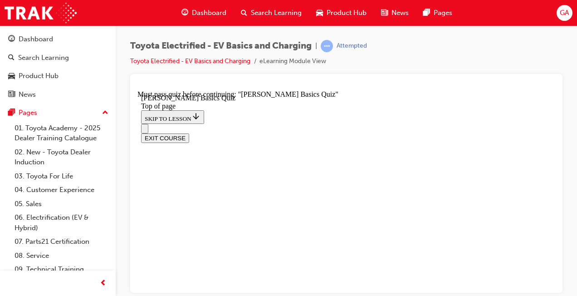
scroll to position [298, 0]
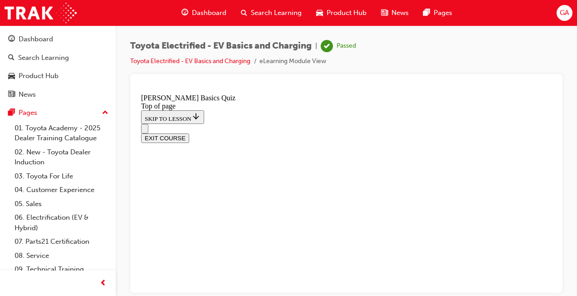
scroll to position [288, 0]
drag, startPoint x: 553, startPoint y: 136, endPoint x: 710, endPoint y: 372, distance: 283.3
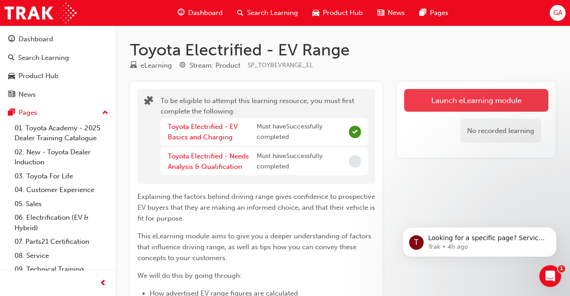
click at [464, 98] on button "Launch eLearning module" at bounding box center [476, 100] width 144 height 23
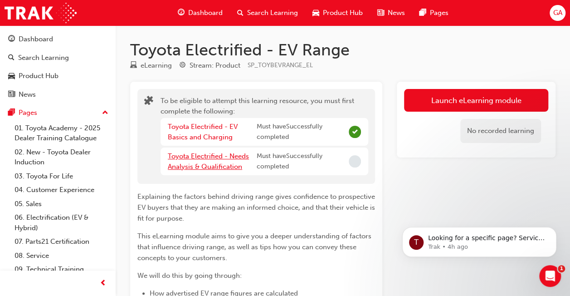
click at [227, 157] on link "Toyota Electrified - Needs Analysis & Qualification" at bounding box center [208, 161] width 81 height 19
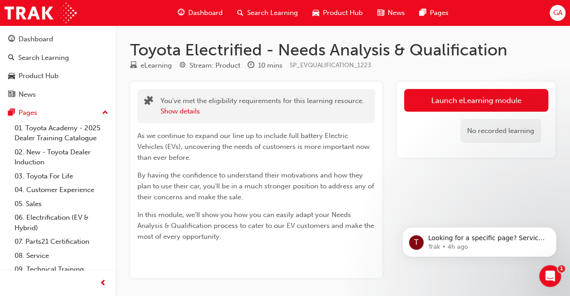
click at [180, 117] on div "You've met the eligibility requirements for this learning resource. Show details" at bounding box center [256, 106] width 238 height 34
click at [185, 106] on button "Show details" at bounding box center [180, 111] width 39 height 10
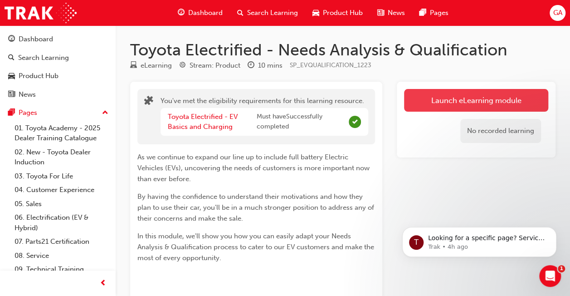
click at [442, 98] on link "Launch eLearning module" at bounding box center [476, 100] width 144 height 23
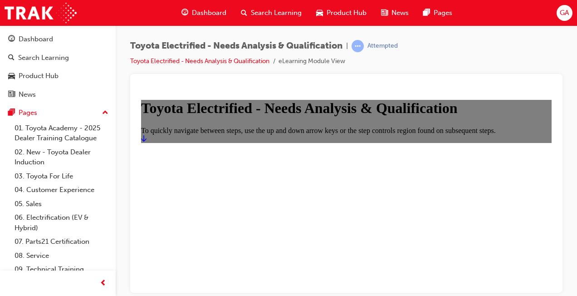
click at [567, 170] on div "Toyota Electrified - Needs Analysis & Qualification | Attempted Toyota Electrif…" at bounding box center [346, 149] width 461 height 248
click at [535, 121] on main "Toyota Electrified - Needs Analysis & Qualification To quickly navigate between…" at bounding box center [346, 120] width 410 height 43
click at [146, 141] on icon "Start" at bounding box center [143, 137] width 5 height 7
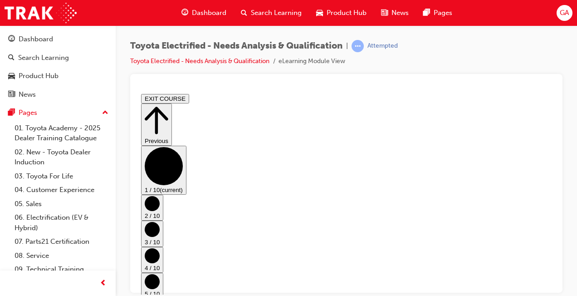
drag, startPoint x: 555, startPoint y: 163, endPoint x: 551, endPoint y: 207, distance: 44.6
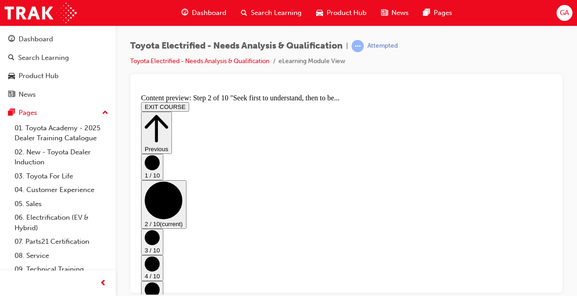
scroll to position [0, 0]
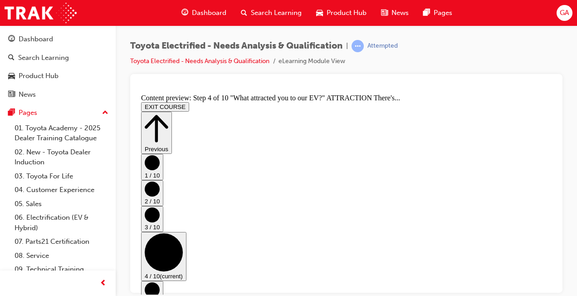
scroll to position [0, 0]
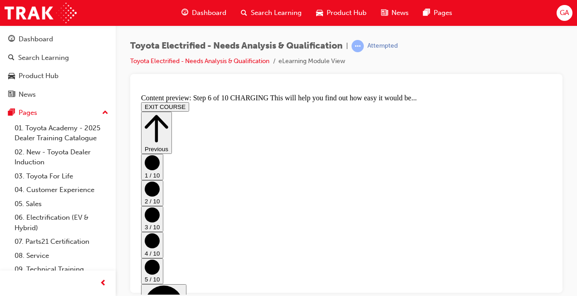
scroll to position [0, 0]
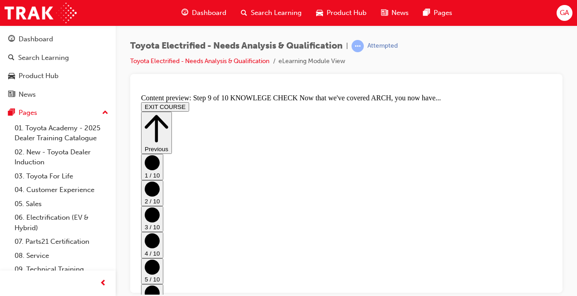
scroll to position [136, 0]
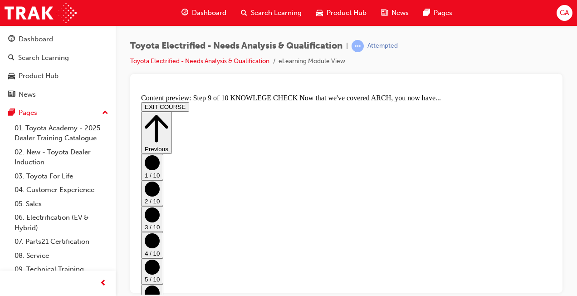
scroll to position [231, 0]
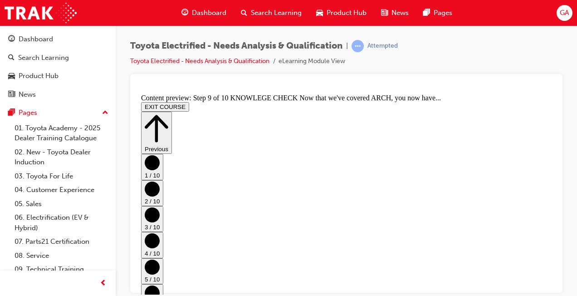
drag, startPoint x: 550, startPoint y: 195, endPoint x: 695, endPoint y: 325, distance: 193.9
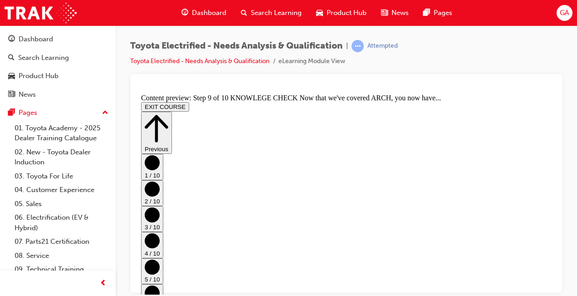
click at [172, 116] on button "Previous" at bounding box center [156, 132] width 31 height 42
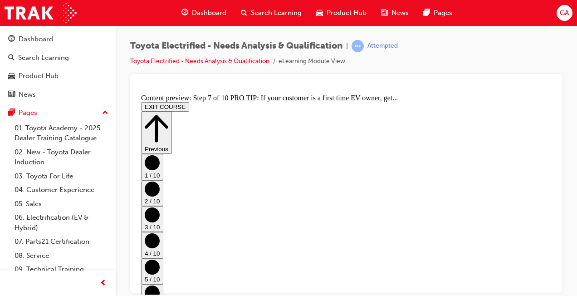
click at [172, 116] on button "Previous" at bounding box center [156, 132] width 31 height 42
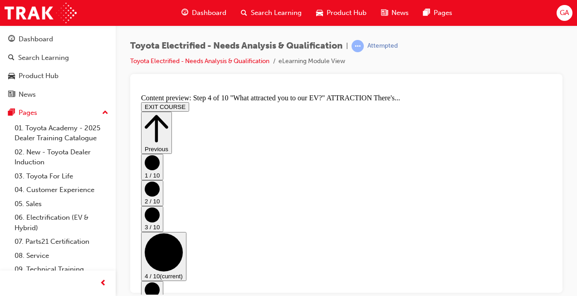
click at [172, 116] on button "Previous" at bounding box center [156, 132] width 31 height 42
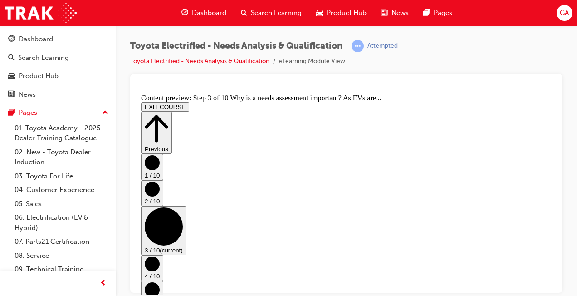
click at [172, 116] on button "Previous" at bounding box center [156, 132] width 31 height 42
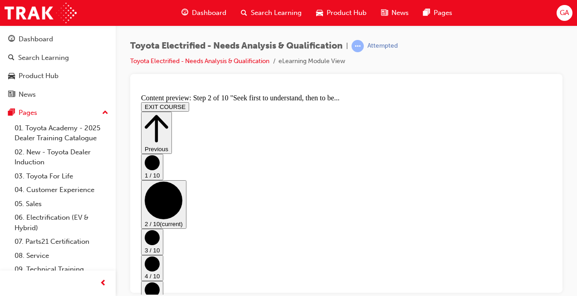
click at [172, 116] on button "Previous" at bounding box center [156, 132] width 31 height 42
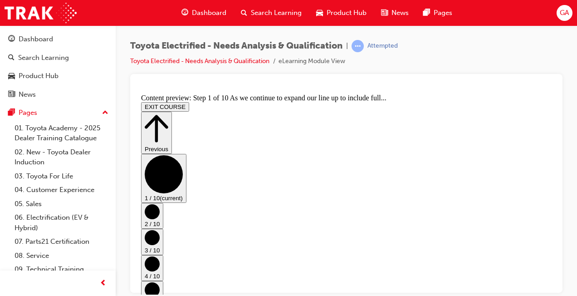
click at [172, 116] on button "Previous" at bounding box center [156, 132] width 31 height 42
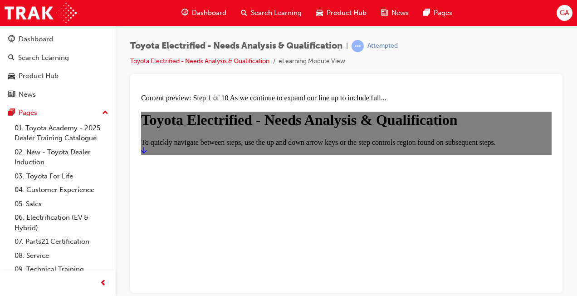
click at [146, 153] on icon "Start" at bounding box center [143, 149] width 5 height 7
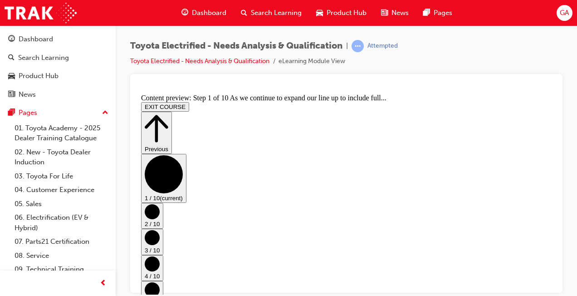
scroll to position [86, 0]
drag, startPoint x: 552, startPoint y: 152, endPoint x: 695, endPoint y: 329, distance: 227.0
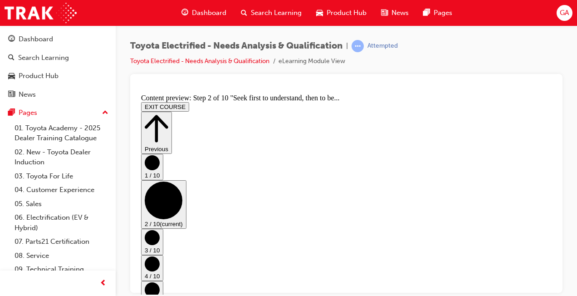
scroll to position [26, 0]
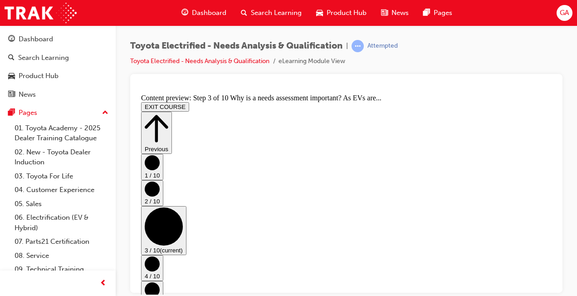
scroll to position [200, 0]
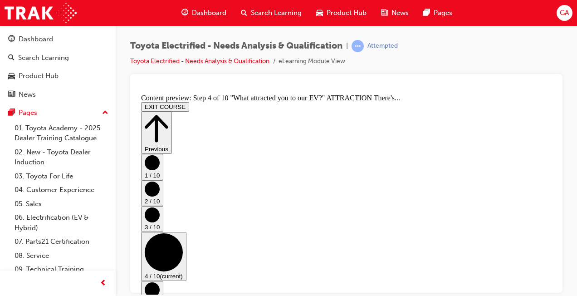
scroll to position [410, 0]
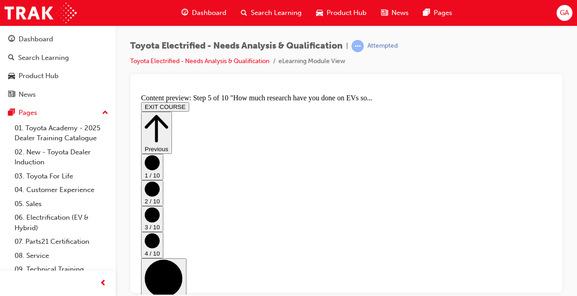
scroll to position [493, 0]
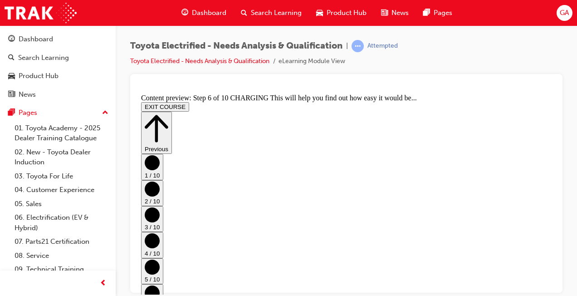
scroll to position [0, 0]
drag, startPoint x: 550, startPoint y: 130, endPoint x: 711, endPoint y: 353, distance: 275.2
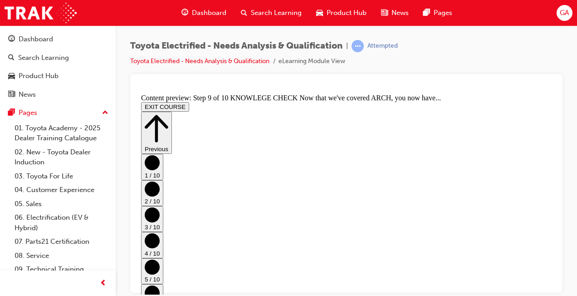
scroll to position [290, 0]
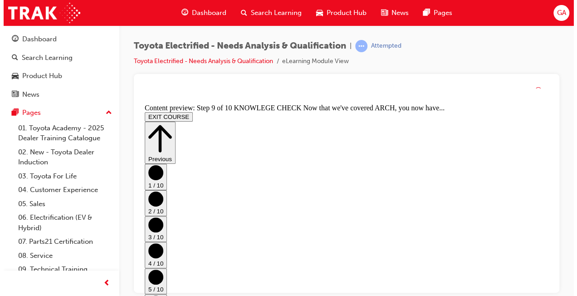
scroll to position [608, 0]
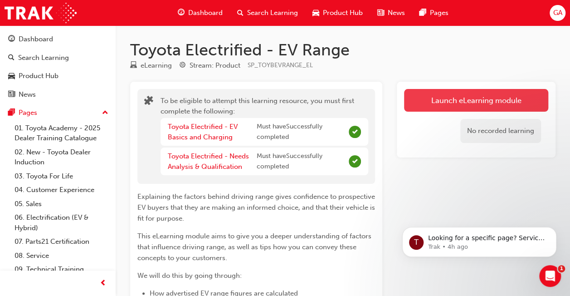
click at [430, 92] on button "Launch eLearning module" at bounding box center [476, 100] width 144 height 23
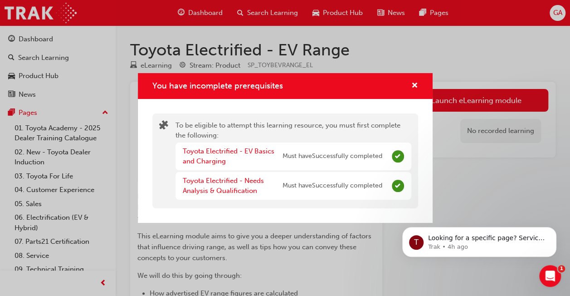
click at [409, 83] on div "You have incomplete prerequisites" at bounding box center [411, 85] width 14 height 11
click at [418, 83] on div "You have incomplete prerequisites" at bounding box center [285, 86] width 295 height 26
click at [416, 84] on span "cross-icon" at bounding box center [414, 86] width 7 height 8
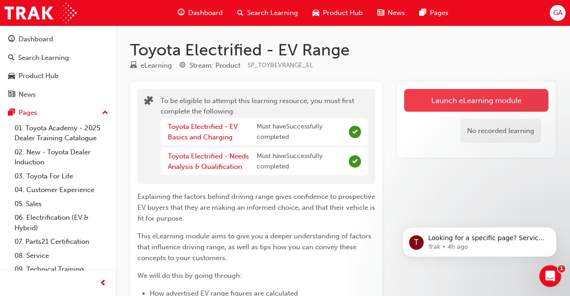
click at [441, 96] on button "Launch eLearning module" at bounding box center [476, 100] width 144 height 23
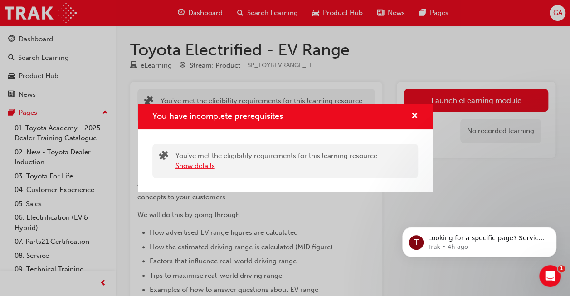
click at [199, 163] on button "Show details" at bounding box center [194, 166] width 39 height 10
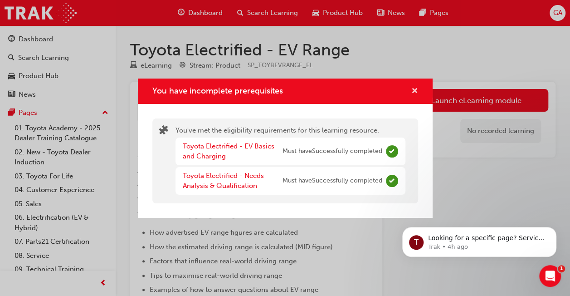
click at [413, 89] on span "cross-icon" at bounding box center [414, 92] width 7 height 8
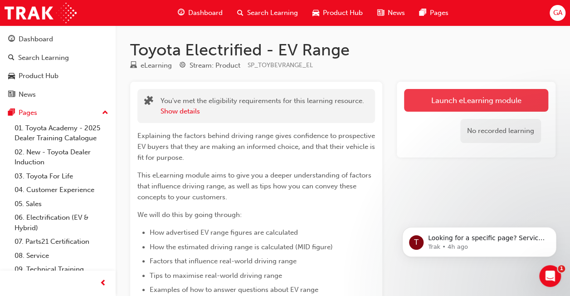
click at [436, 100] on link "Launch eLearning module" at bounding box center [476, 100] width 144 height 23
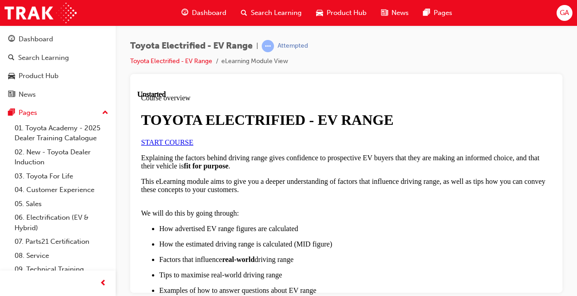
click at [175, 146] on link "START COURSE" at bounding box center [167, 142] width 52 height 8
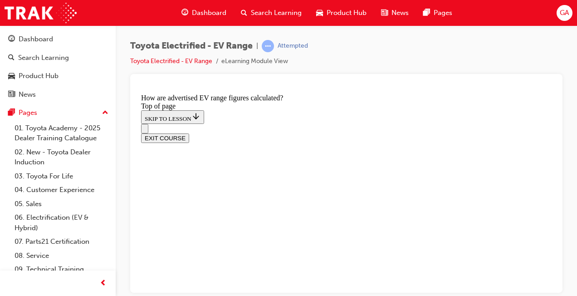
scroll to position [620, 0]
drag, startPoint x: 550, startPoint y: 117, endPoint x: 714, endPoint y: 385, distance: 313.8
drag, startPoint x: 553, startPoint y: 107, endPoint x: 714, endPoint y: 374, distance: 310.8
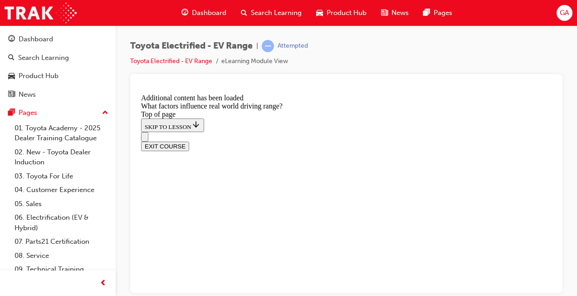
scroll to position [1282, 0]
drag, startPoint x: 550, startPoint y: 257, endPoint x: 692, endPoint y: 341, distance: 164.8
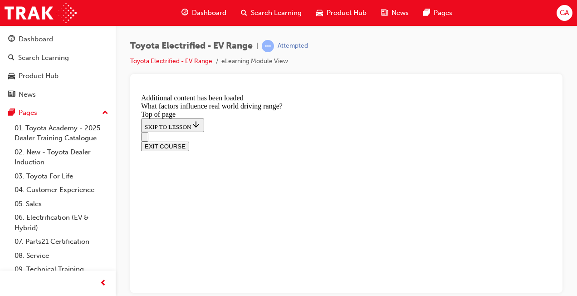
drag, startPoint x: 445, startPoint y: 237, endPoint x: 541, endPoint y: 252, distance: 97.7
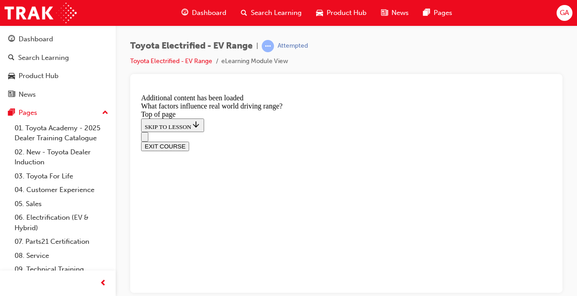
drag, startPoint x: 551, startPoint y: 272, endPoint x: 705, endPoint y: 302, distance: 157.6
click at [568, 212] on div "Toyota Electrified - EV Range | Attempted Toyota Electrified - EV Range eLearni…" at bounding box center [346, 149] width 461 height 248
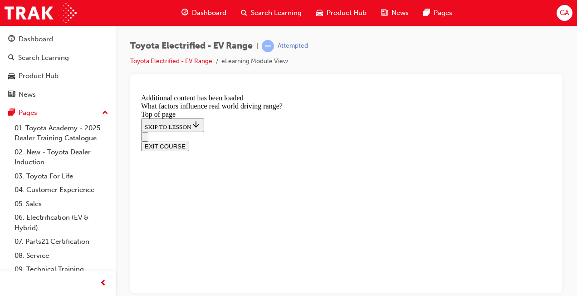
drag, startPoint x: 458, startPoint y: 262, endPoint x: 245, endPoint y: 243, distance: 213.9
drag, startPoint x: 241, startPoint y: 258, endPoint x: 306, endPoint y: 244, distance: 67.1
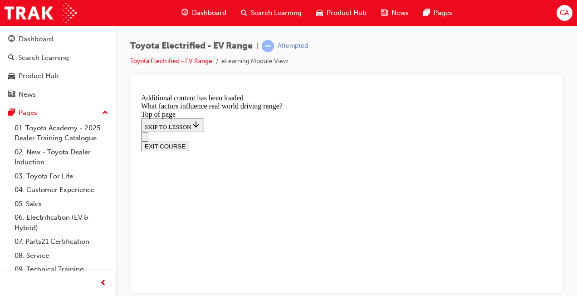
drag, startPoint x: 314, startPoint y: 181, endPoint x: 416, endPoint y: 261, distance: 129.6
drag, startPoint x: 350, startPoint y: 178, endPoint x: 429, endPoint y: 267, distance: 119.1
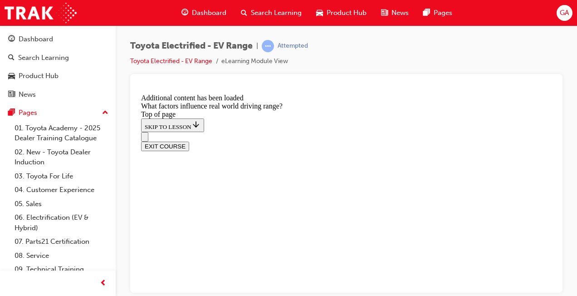
drag, startPoint x: 355, startPoint y: 173, endPoint x: 261, endPoint y: 276, distance: 139.6
drag, startPoint x: 316, startPoint y: 175, endPoint x: 266, endPoint y: 242, distance: 83.6
drag, startPoint x: 346, startPoint y: 139, endPoint x: 427, endPoint y: 207, distance: 105.5
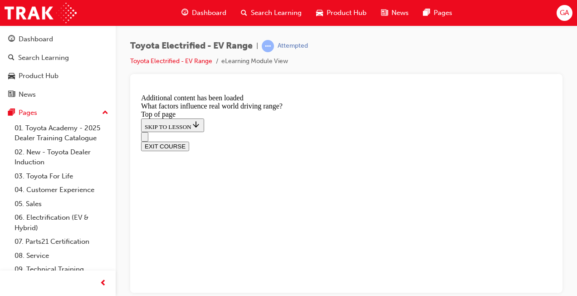
drag, startPoint x: 427, startPoint y: 207, endPoint x: 490, endPoint y: 305, distance: 116.3
drag, startPoint x: 357, startPoint y: 174, endPoint x: 460, endPoint y: 283, distance: 149.5
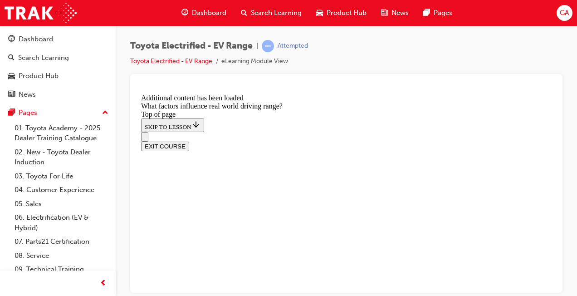
drag, startPoint x: 369, startPoint y: 185, endPoint x: 451, endPoint y: 303, distance: 143.7
drag, startPoint x: 337, startPoint y: 157, endPoint x: 252, endPoint y: 290, distance: 158.1
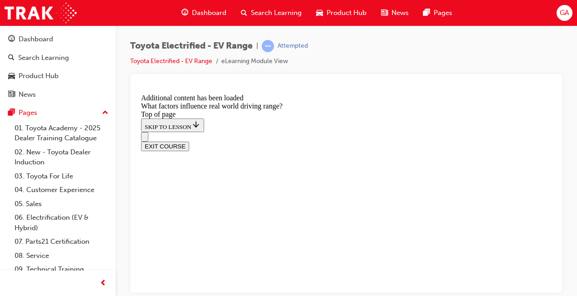
drag, startPoint x: 311, startPoint y: 187, endPoint x: 235, endPoint y: 282, distance: 121.6
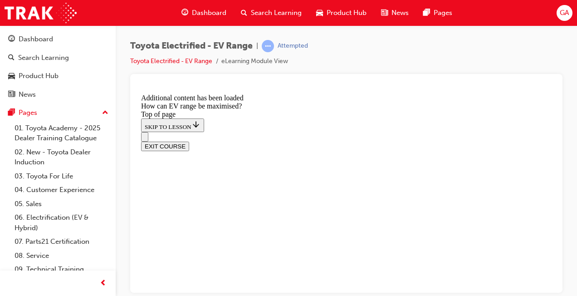
drag, startPoint x: 550, startPoint y: 125, endPoint x: 712, endPoint y: 234, distance: 195.3
drag, startPoint x: 551, startPoint y: 128, endPoint x: 696, endPoint y: 251, distance: 190.2
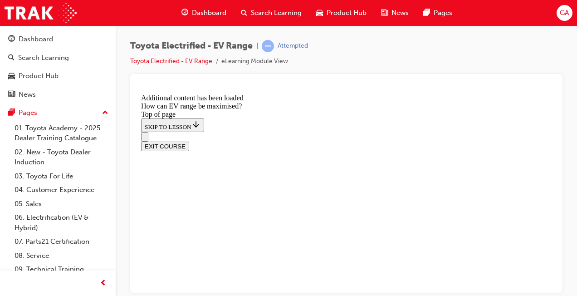
scroll to position [477, 0]
drag, startPoint x: 552, startPoint y: 183, endPoint x: 693, endPoint y: 292, distance: 178.7
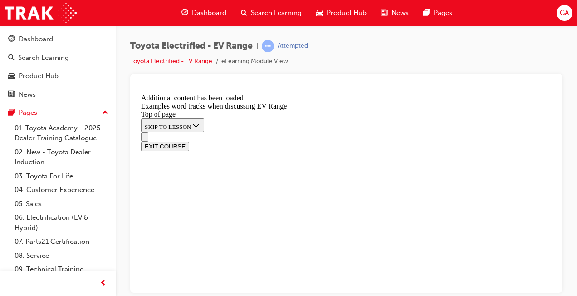
scroll to position [462, 0]
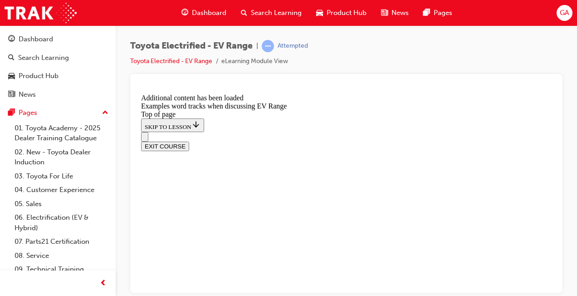
drag, startPoint x: 550, startPoint y: 233, endPoint x: 693, endPoint y: 358, distance: 190.2
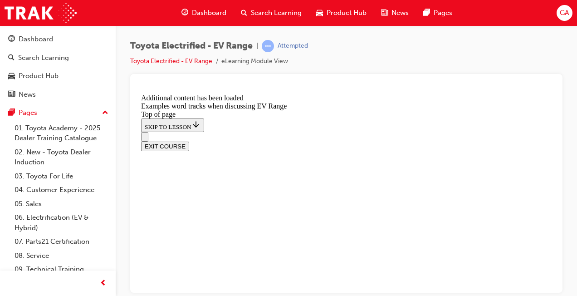
scroll to position [1464, 0]
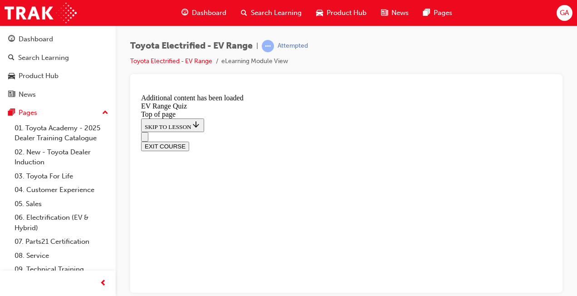
scroll to position [171, 0]
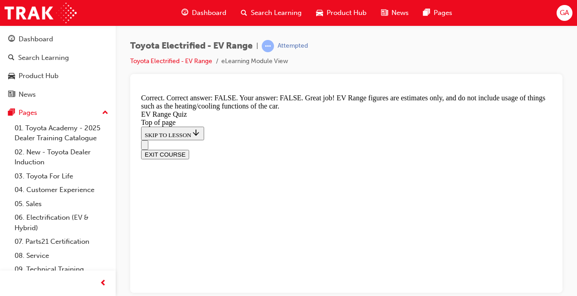
scroll to position [274, 0]
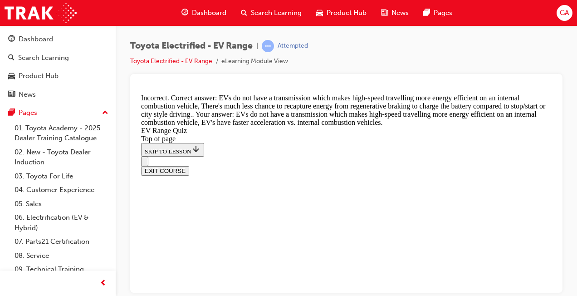
scroll to position [259, 0]
drag, startPoint x: 550, startPoint y: 190, endPoint x: 695, endPoint y: 302, distance: 183.3
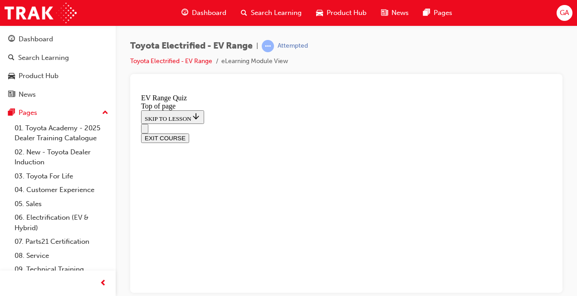
scroll to position [301, 0]
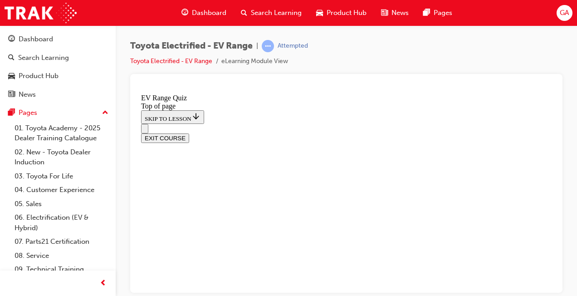
scroll to position [260, 0]
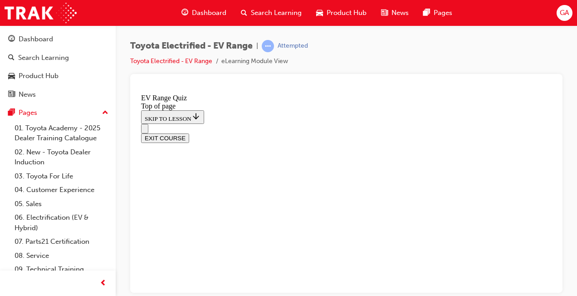
click at [555, 220] on div at bounding box center [346, 183] width 432 height 219
drag, startPoint x: 551, startPoint y: 226, endPoint x: 692, endPoint y: 352, distance: 188.8
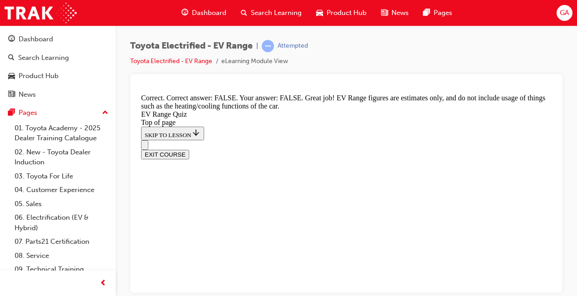
scroll to position [272, 0]
drag, startPoint x: 554, startPoint y: 159, endPoint x: 697, endPoint y: 295, distance: 196.9
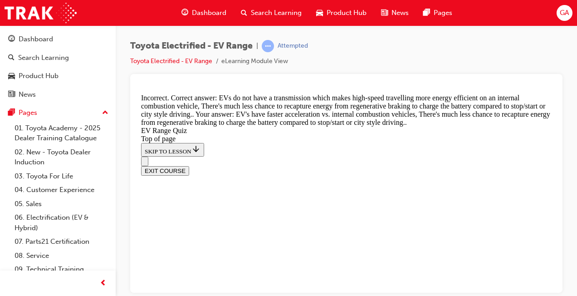
scroll to position [374, 0]
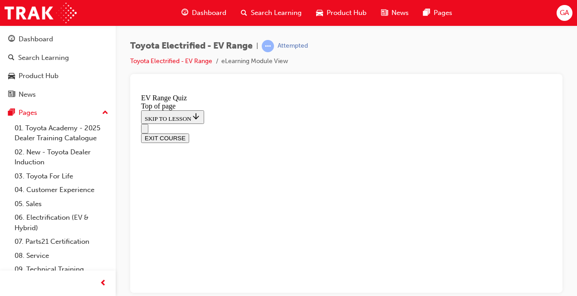
drag, startPoint x: 554, startPoint y: 224, endPoint x: 697, endPoint y: 272, distance: 150.8
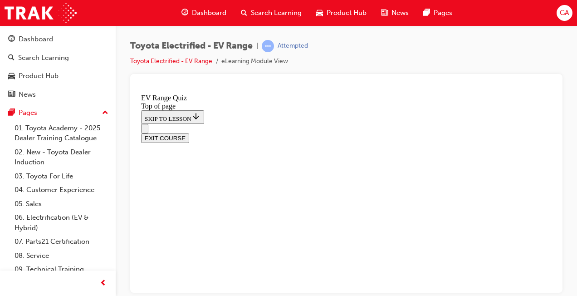
drag, startPoint x: 548, startPoint y: 202, endPoint x: 551, endPoint y: 281, distance: 78.5
drag, startPoint x: 551, startPoint y: 281, endPoint x: 694, endPoint y: 375, distance: 170.9
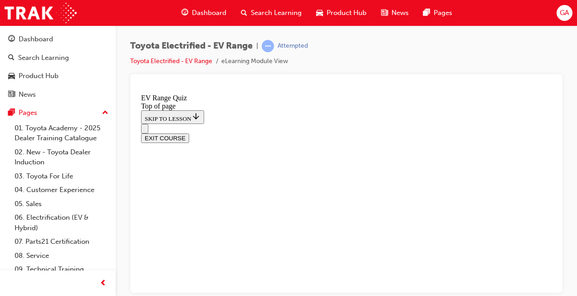
scroll to position [260, 0]
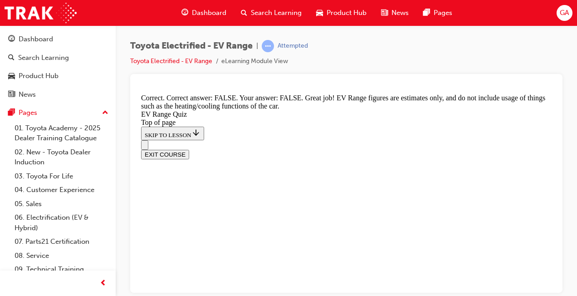
scroll to position [294, 0]
drag, startPoint x: 553, startPoint y: 184, endPoint x: 693, endPoint y: 336, distance: 207.6
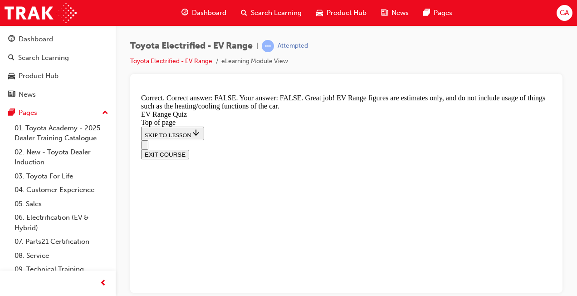
scroll to position [329, 0]
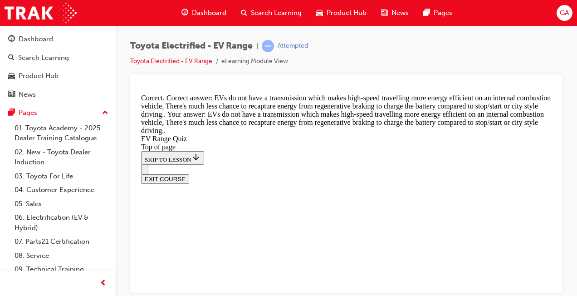
scroll to position [385, 0]
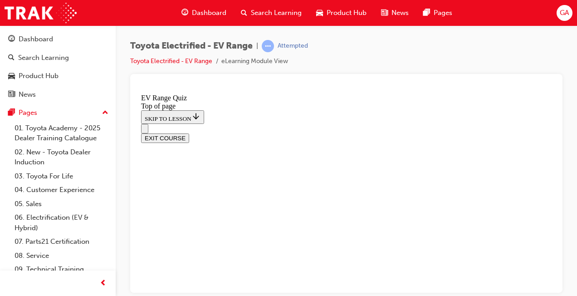
scroll to position [330, 0]
drag, startPoint x: 308, startPoint y: 241, endPoint x: 323, endPoint y: 136, distance: 105.3
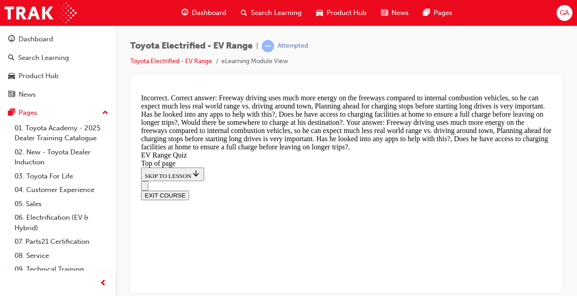
drag, startPoint x: 546, startPoint y: 226, endPoint x: 553, endPoint y: 245, distance: 20.5
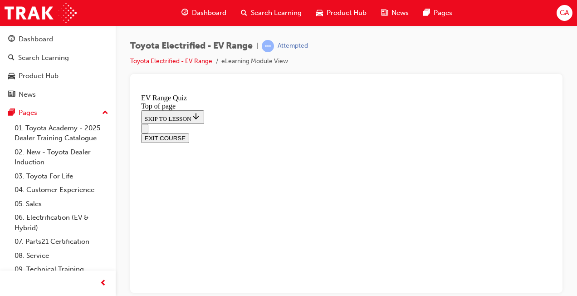
scroll to position [260, 0]
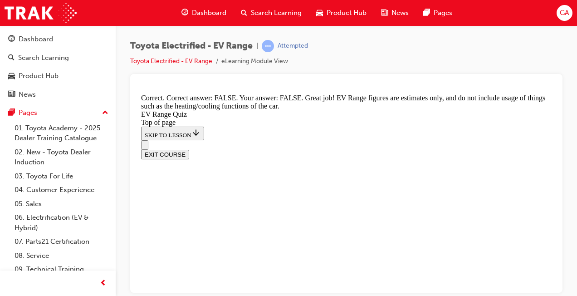
scroll to position [294, 0]
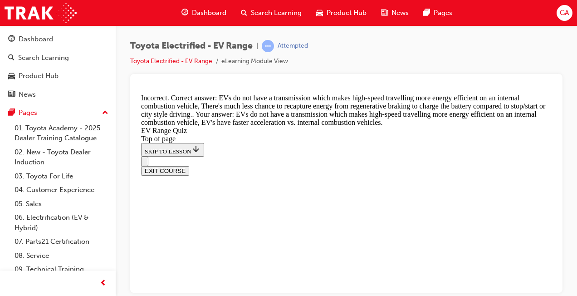
scroll to position [385, 0]
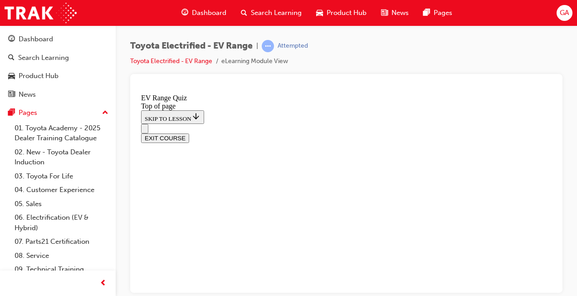
scroll to position [394, 0]
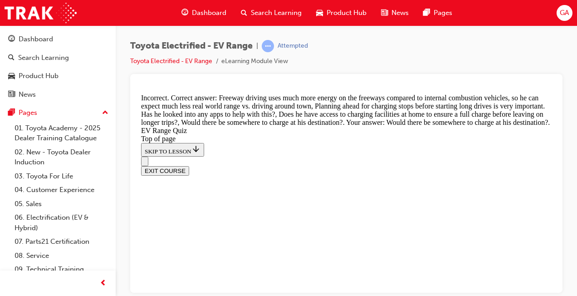
scroll to position [450, 0]
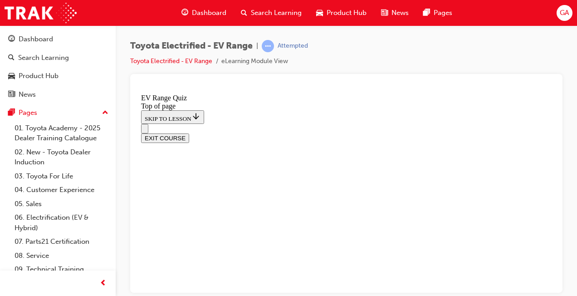
scroll to position [260, 0]
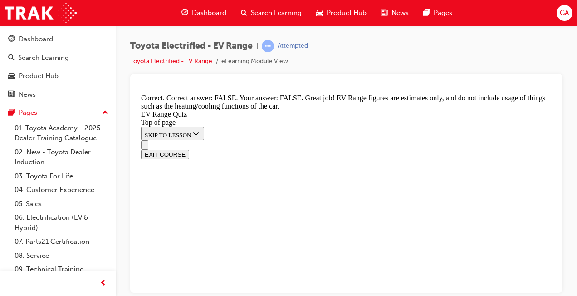
scroll to position [294, 0]
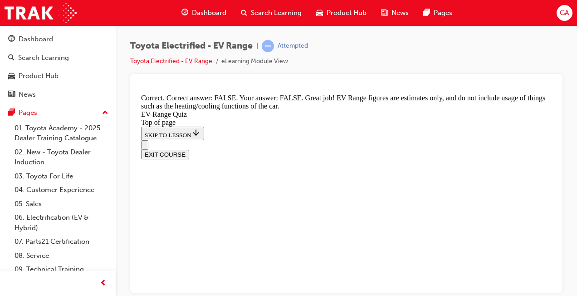
scroll to position [329, 0]
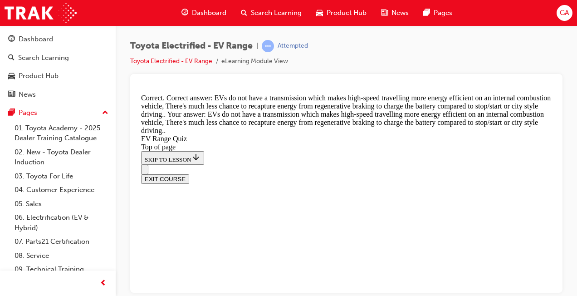
scroll to position [385, 0]
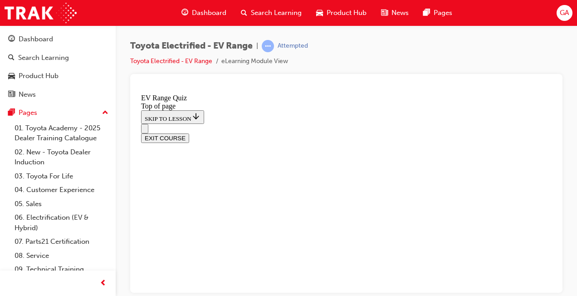
scroll to position [330, 0]
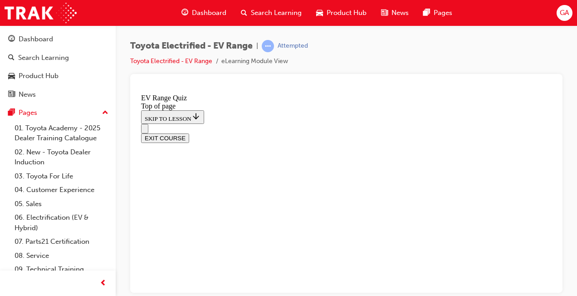
drag, startPoint x: 553, startPoint y: 165, endPoint x: 701, endPoint y: 339, distance: 229.3
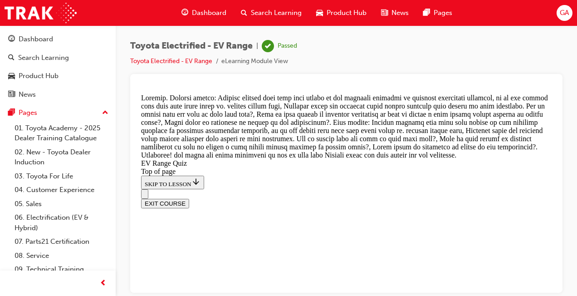
scroll to position [501, 0]
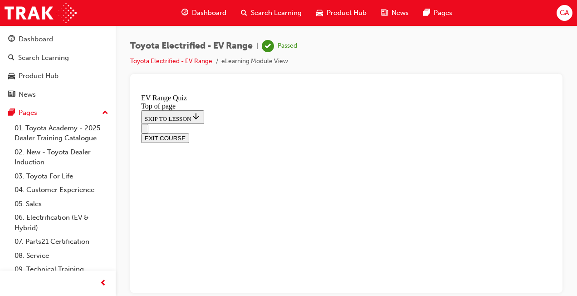
drag, startPoint x: 550, startPoint y: 146, endPoint x: 697, endPoint y: 322, distance: 229.2
drag, startPoint x: 552, startPoint y: 238, endPoint x: 694, endPoint y: 384, distance: 203.9
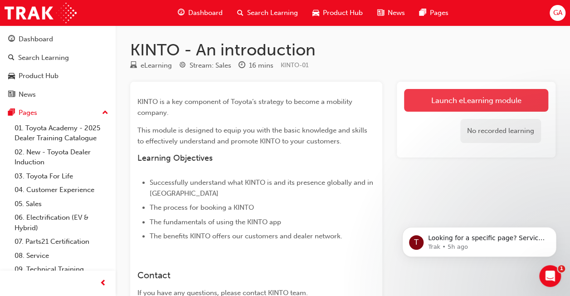
click at [482, 99] on link "Launch eLearning module" at bounding box center [476, 100] width 144 height 23
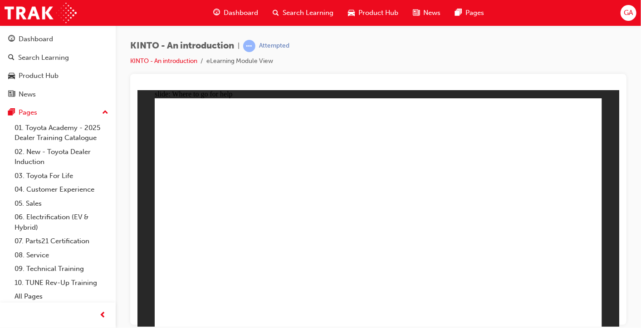
radio input "true"
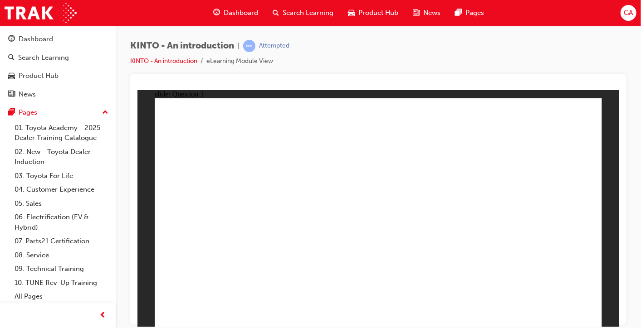
checkbox input "true"
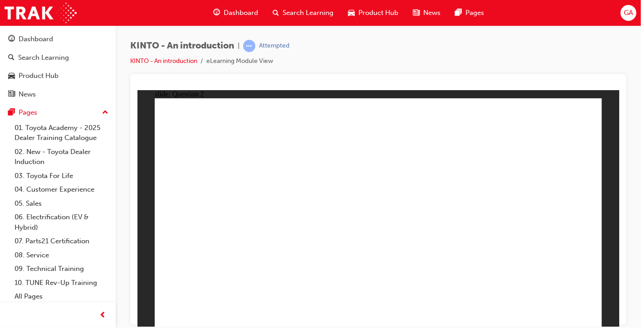
radio input "true"
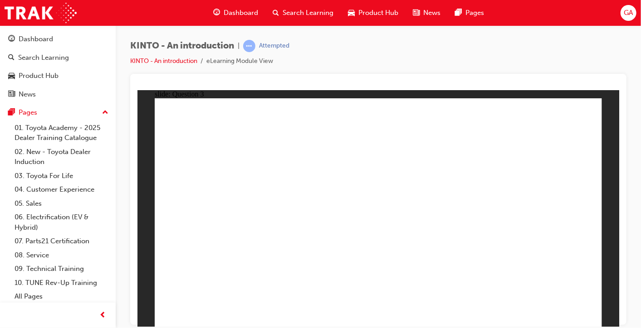
drag, startPoint x: 460, startPoint y: 217, endPoint x: 222, endPoint y: 269, distance: 243.6
drag, startPoint x: 369, startPoint y: 245, endPoint x: 327, endPoint y: 269, distance: 47.7
drag, startPoint x: 545, startPoint y: 216, endPoint x: 380, endPoint y: 268, distance: 172.2
drag, startPoint x: 301, startPoint y: 227, endPoint x: 393, endPoint y: 233, distance: 92.2
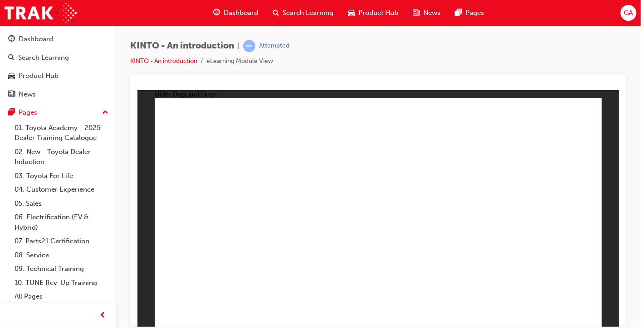
drag, startPoint x: 380, startPoint y: 269, endPoint x: 425, endPoint y: 264, distance: 45.1
drag, startPoint x: 454, startPoint y: 272, endPoint x: 387, endPoint y: 269, distance: 67.1
drag, startPoint x: 382, startPoint y: 230, endPoint x: 438, endPoint y: 275, distance: 71.9
drag, startPoint x: 211, startPoint y: 227, endPoint x: 457, endPoint y: 250, distance: 246.4
drag, startPoint x: 464, startPoint y: 267, endPoint x: 524, endPoint y: 268, distance: 60.3
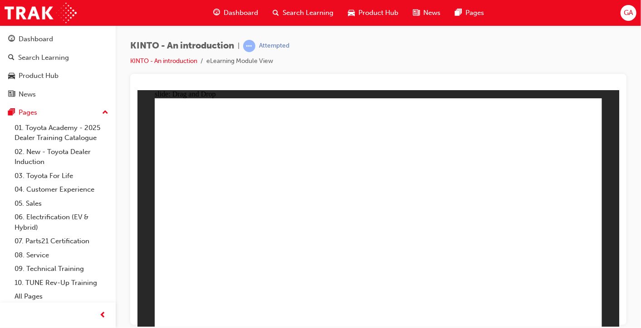
radio input "true"
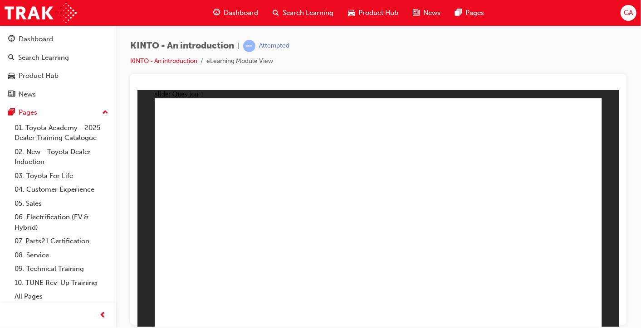
radio input "true"
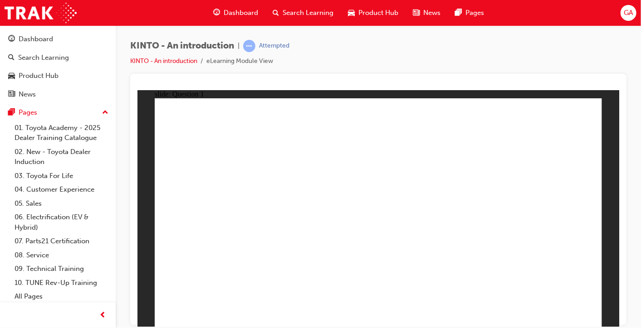
checkbox input "true"
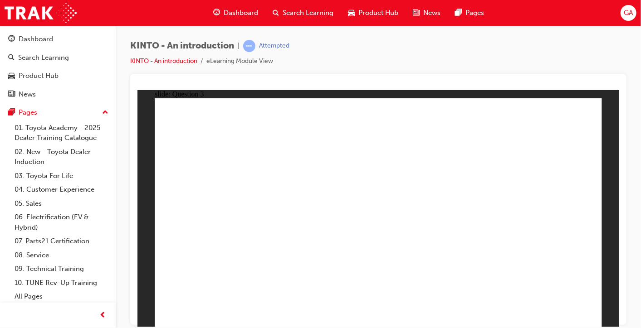
radio input "true"
drag, startPoint x: 455, startPoint y: 225, endPoint x: 204, endPoint y: 274, distance: 255.9
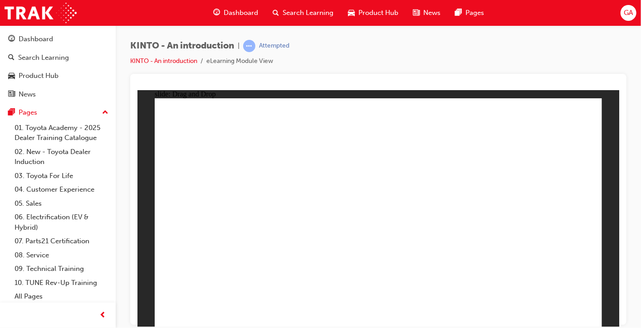
drag, startPoint x: 203, startPoint y: 281, endPoint x: 257, endPoint y: 275, distance: 54.2
drag, startPoint x: 221, startPoint y: 228, endPoint x: 217, endPoint y: 272, distance: 44.6
drag, startPoint x: 366, startPoint y: 231, endPoint x: 369, endPoint y: 271, distance: 39.5
drag, startPoint x: 301, startPoint y: 231, endPoint x: 461, endPoint y: 282, distance: 167.6
drag, startPoint x: 527, startPoint y: 230, endPoint x: 525, endPoint y: 279, distance: 48.6
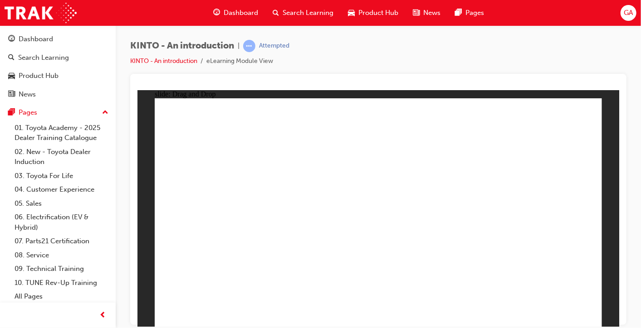
radio input "true"
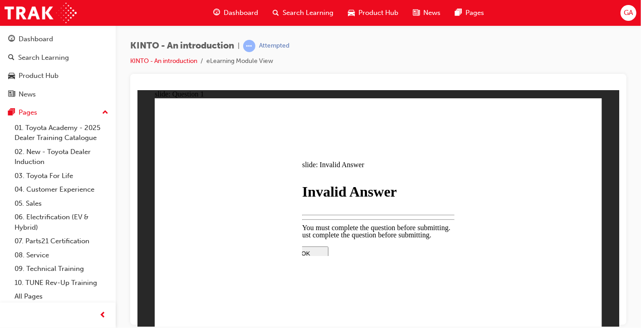
click at [372, 295] on div at bounding box center [377, 326] width 190 height 0
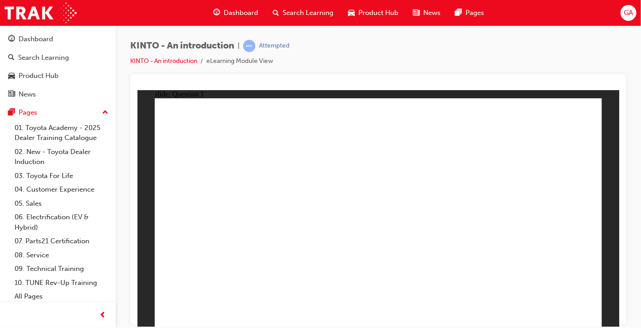
radio input "true"
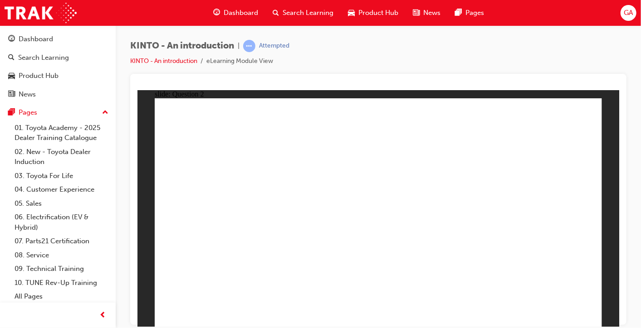
checkbox input "true"
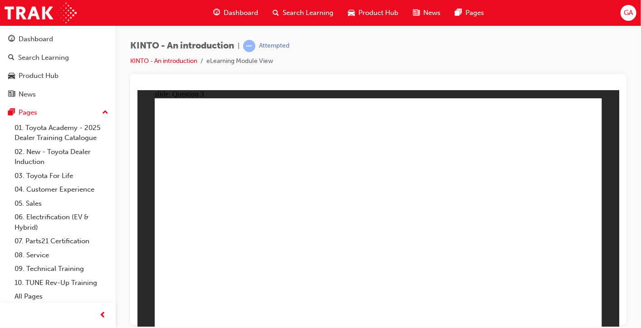
radio input "true"
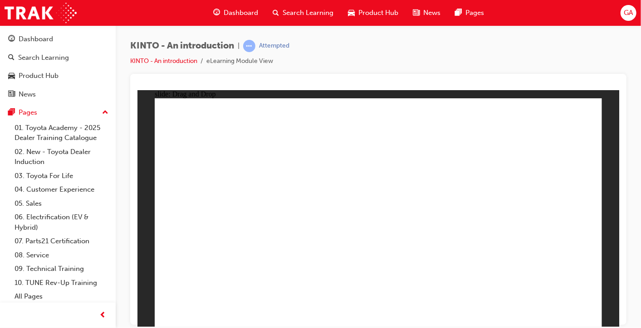
drag, startPoint x: 302, startPoint y: 216, endPoint x: 534, endPoint y: 268, distance: 236.8
drag, startPoint x: 541, startPoint y: 213, endPoint x: 462, endPoint y: 266, distance: 95.1
drag, startPoint x: 389, startPoint y: 233, endPoint x: 372, endPoint y: 242, distance: 19.5
drag, startPoint x: 390, startPoint y: 229, endPoint x: 215, endPoint y: 267, distance: 179.1
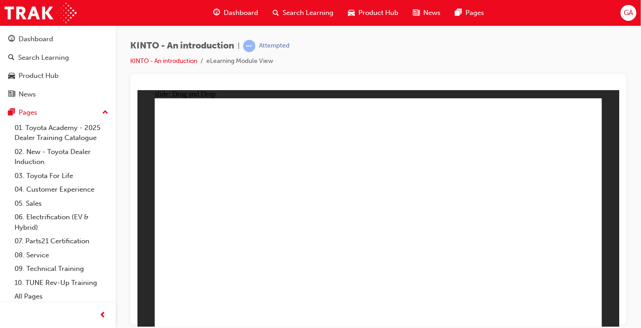
drag, startPoint x: 346, startPoint y: 224, endPoint x: 277, endPoint y: 265, distance: 80.7
drag, startPoint x: 201, startPoint y: 229, endPoint x: 363, endPoint y: 274, distance: 168.1
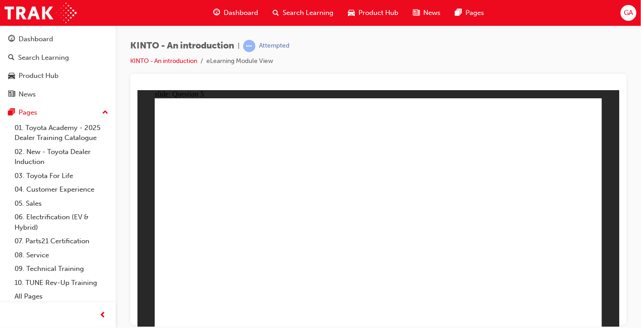
radio input "true"
